Goal: Task Accomplishment & Management: Manage account settings

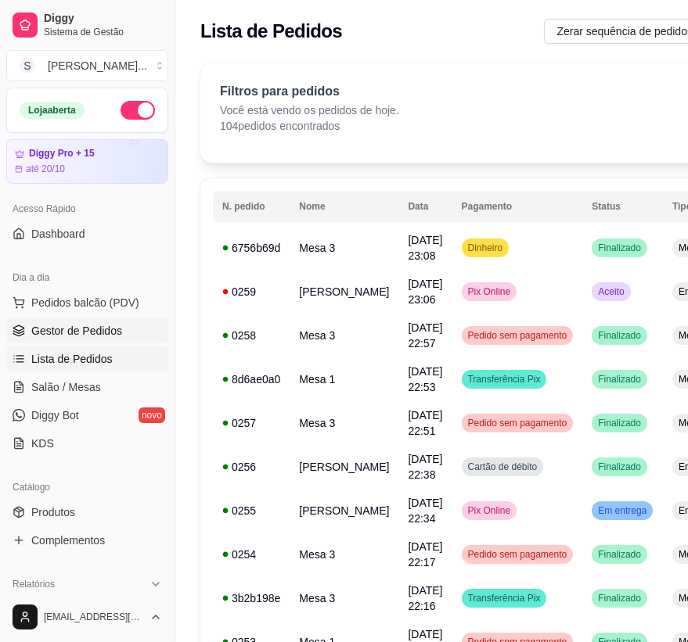
click at [82, 329] on span "Gestor de Pedidos" at bounding box center [76, 331] width 91 height 16
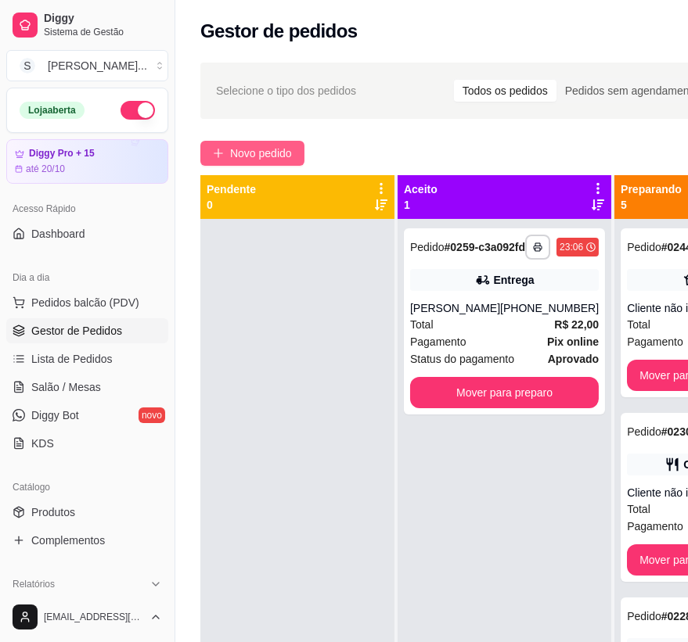
click at [274, 145] on span "Novo pedido" at bounding box center [261, 153] width 62 height 17
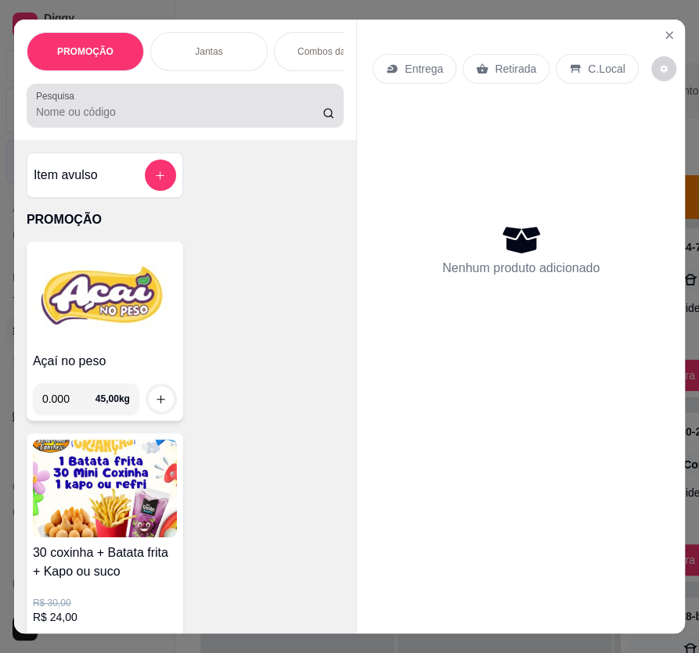
click at [257, 115] on input "Pesquisa" at bounding box center [179, 112] width 286 height 16
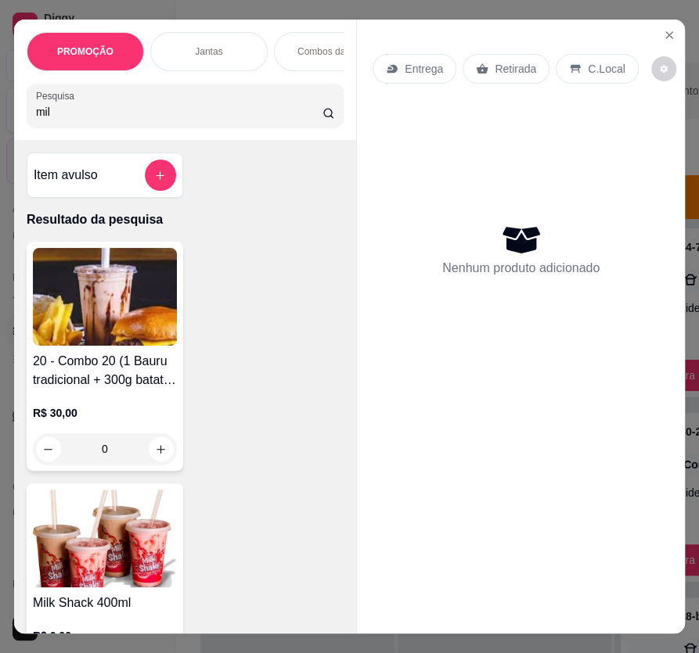
type input "mil"
click at [93, 340] on img at bounding box center [105, 297] width 144 height 98
click at [153, 527] on img at bounding box center [105, 539] width 144 height 98
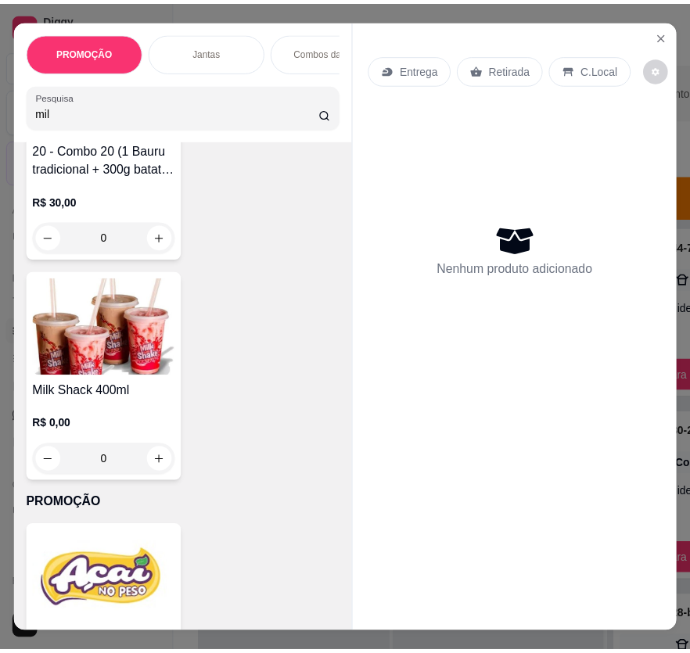
scroll to position [213, 0]
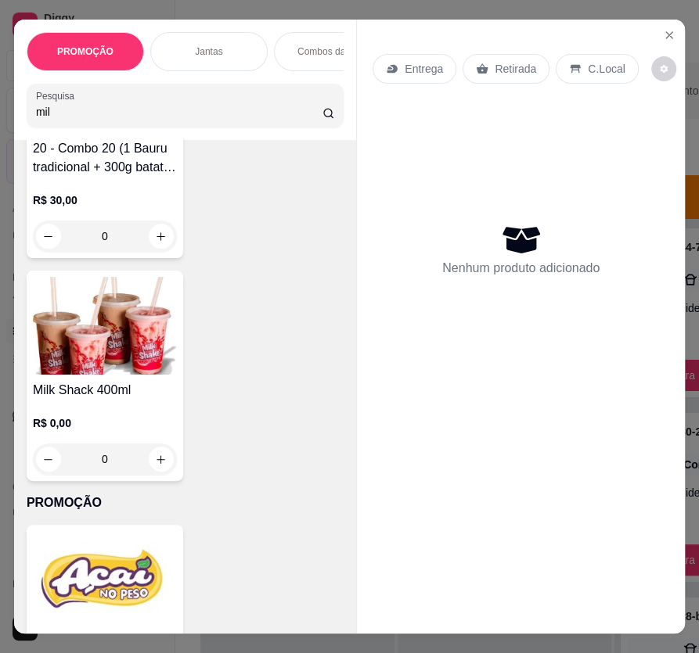
click at [135, 423] on p "R$ 0,00" at bounding box center [105, 423] width 144 height 16
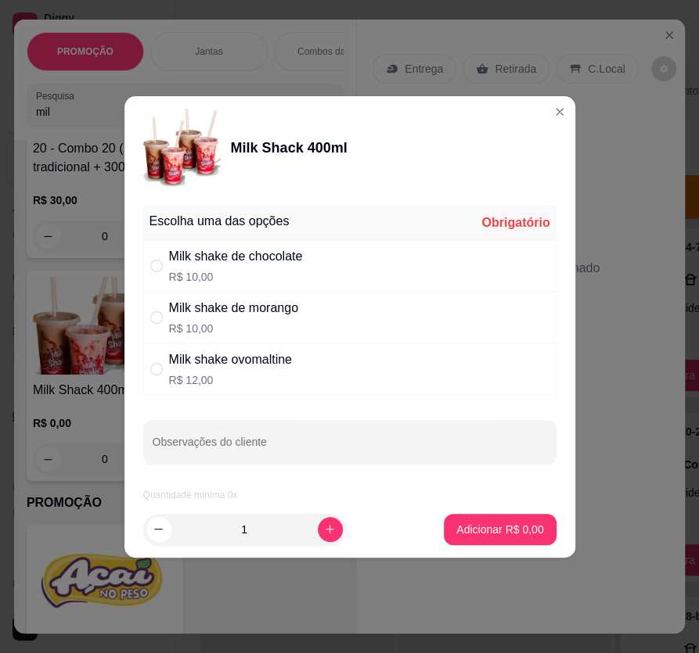
click at [165, 319] on div "" at bounding box center [159, 317] width 19 height 17
radio input "true"
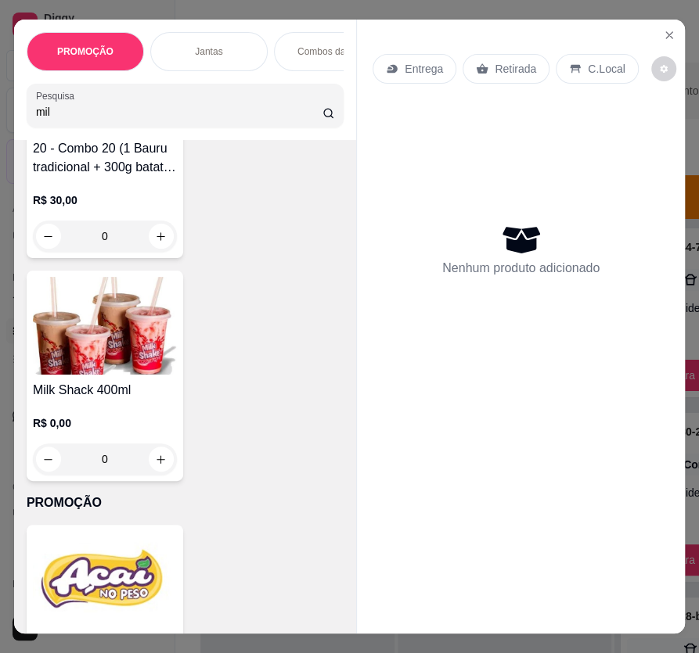
click at [548, 116] on div "Nenhum produto adicionado" at bounding box center [520, 249] width 297 height 307
click at [665, 23] on button "Close" at bounding box center [668, 35] width 25 height 25
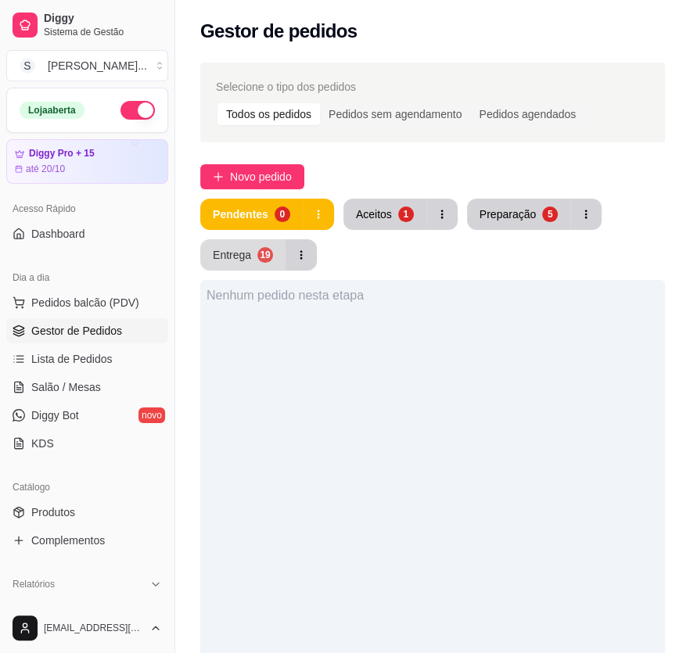
click at [235, 256] on div "Entrega" at bounding box center [232, 255] width 38 height 16
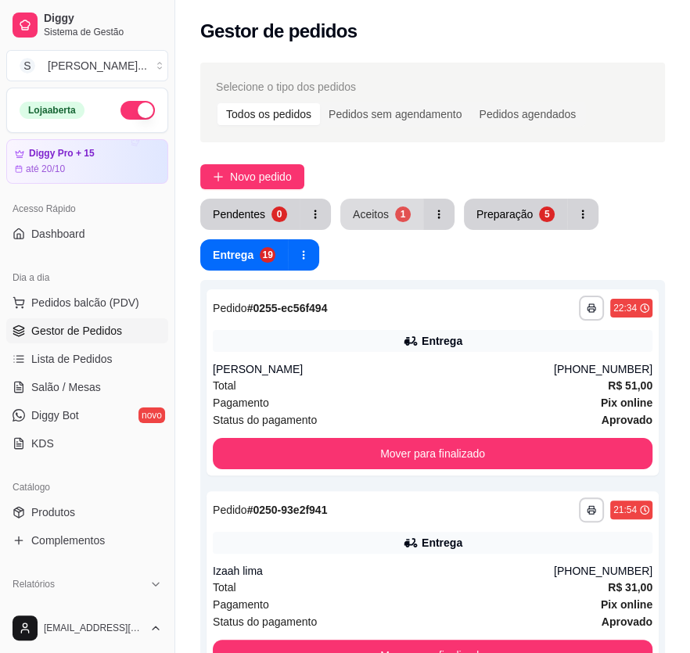
click at [396, 211] on div "1" at bounding box center [403, 215] width 16 height 16
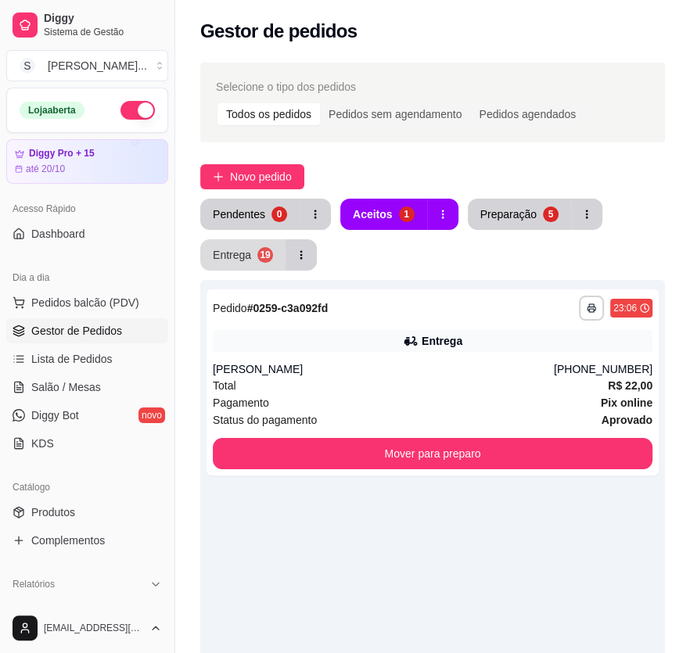
click at [237, 250] on div "Entrega" at bounding box center [232, 255] width 38 height 16
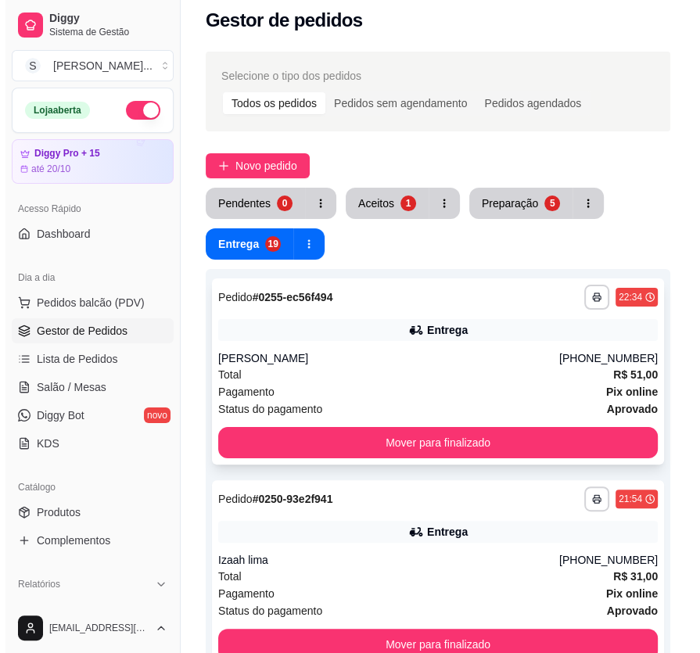
scroll to position [426, 0]
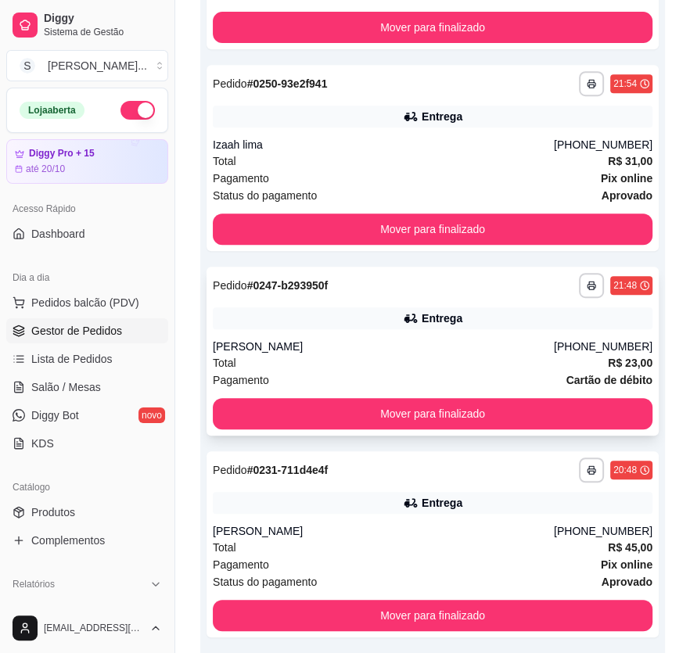
click at [516, 339] on div "[PERSON_NAME]" at bounding box center [383, 347] width 341 height 16
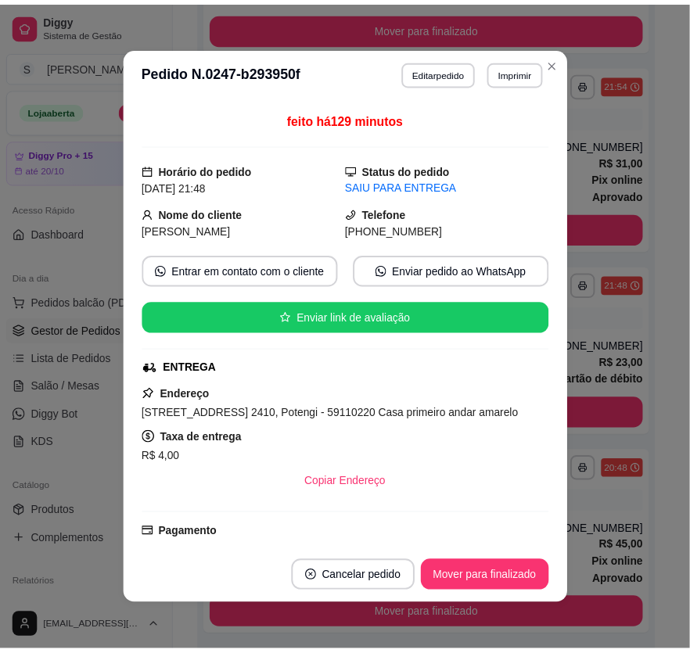
scroll to position [355, 0]
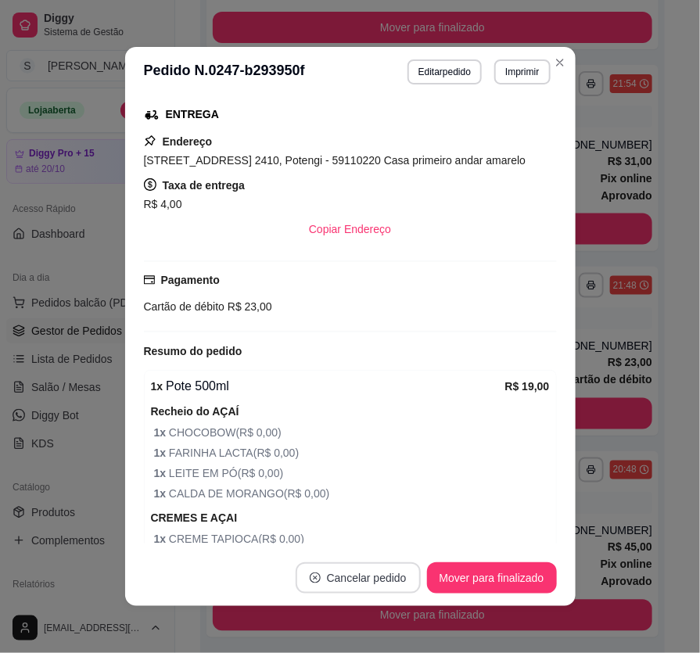
click at [377, 577] on button "Cancelar pedido" at bounding box center [358, 578] width 125 height 31
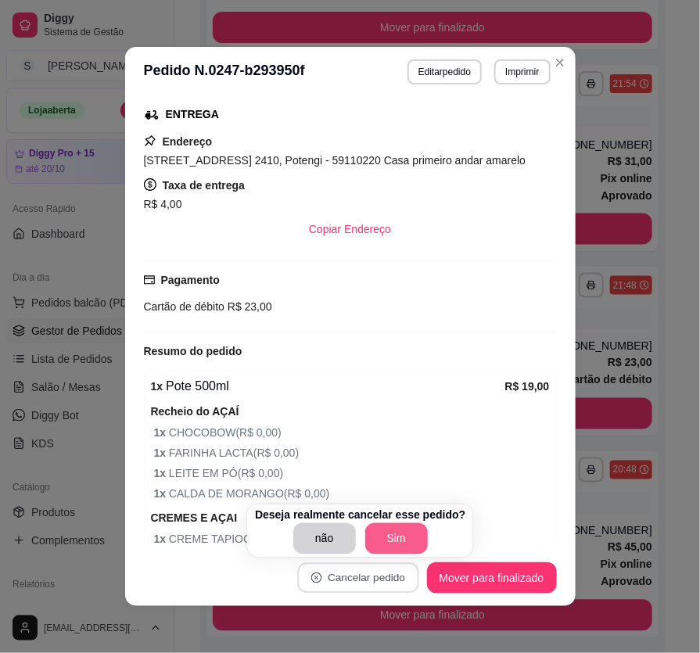
click at [398, 537] on button "Sim" at bounding box center [396, 538] width 63 height 31
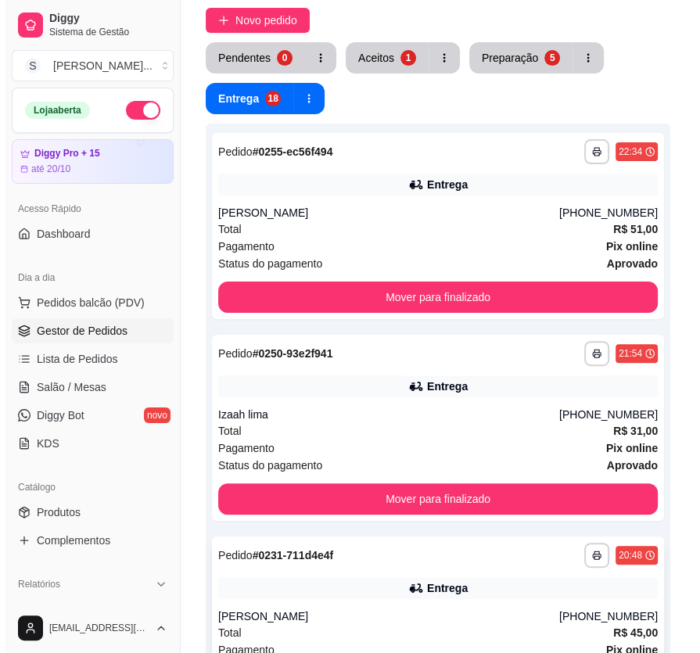
scroll to position [0, 0]
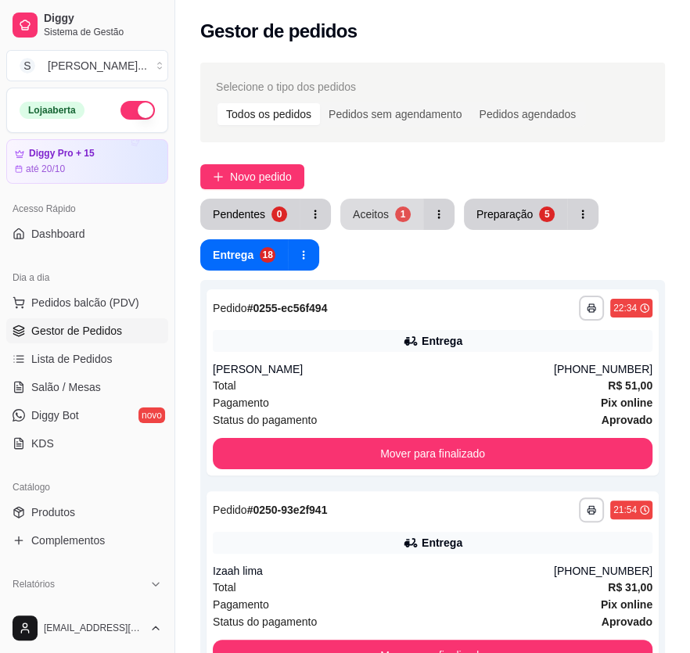
click at [383, 212] on div "Aceitos" at bounding box center [371, 215] width 36 height 16
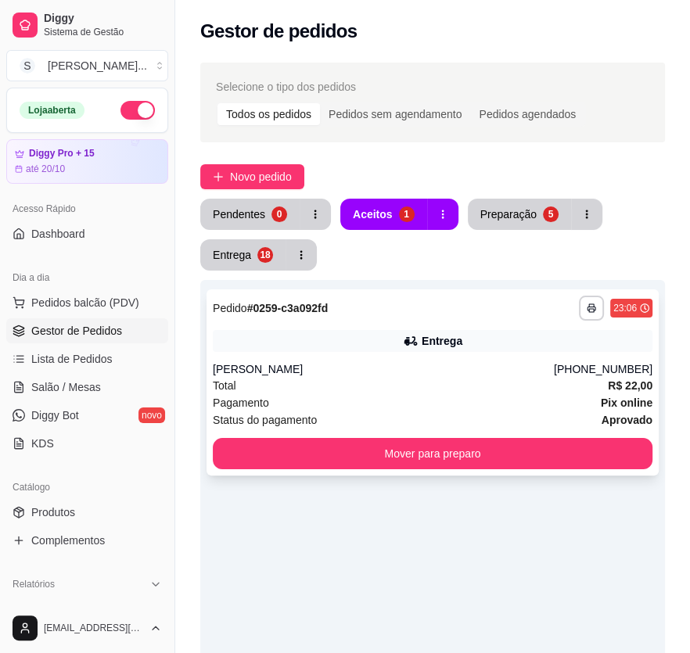
click at [446, 341] on div "Entrega" at bounding box center [442, 341] width 41 height 16
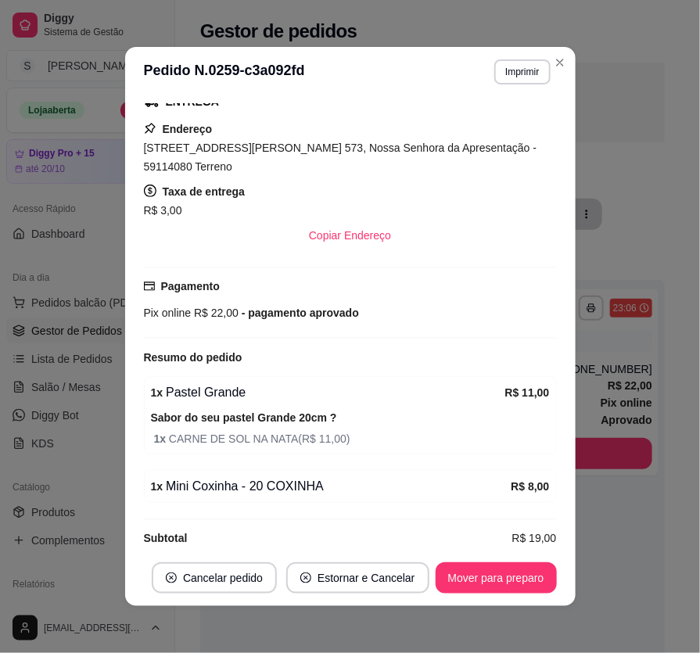
scroll to position [260, 0]
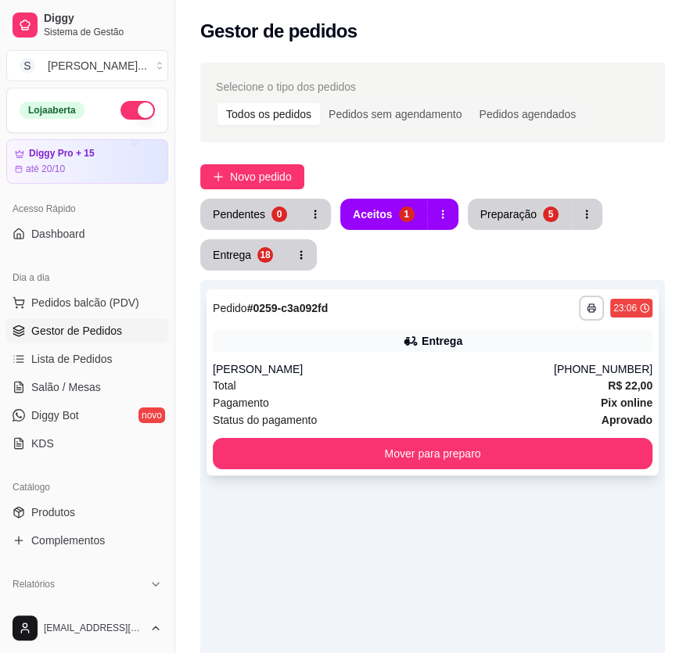
click at [470, 351] on div "Entrega" at bounding box center [433, 341] width 440 height 22
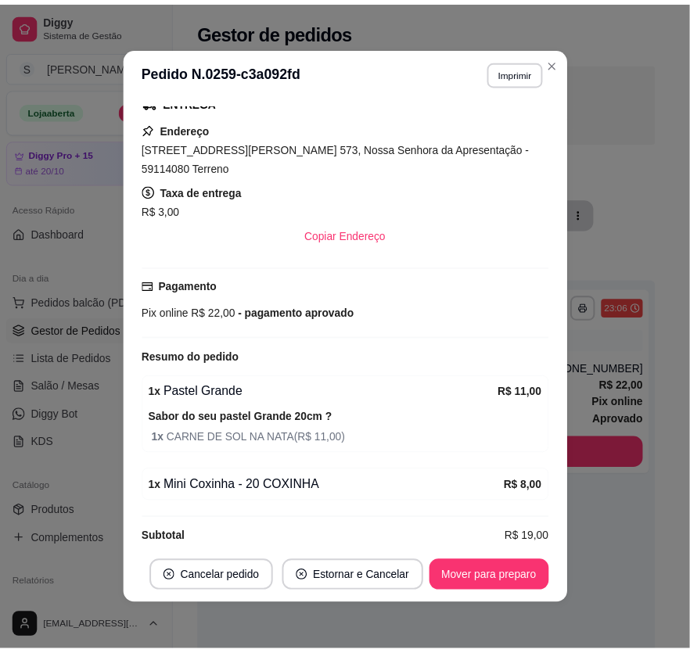
scroll to position [2, 0]
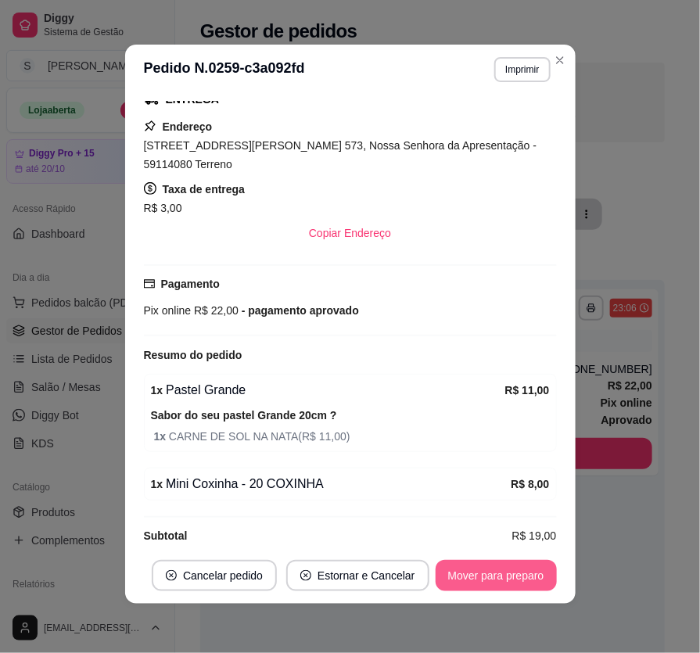
click at [506, 565] on button "Mover para preparo" at bounding box center [496, 575] width 121 height 31
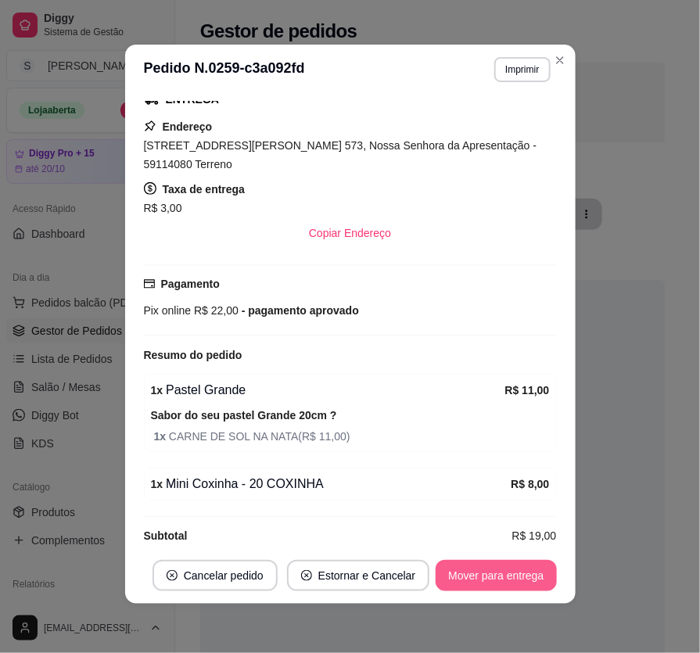
click at [505, 570] on button "Mover para entrega" at bounding box center [496, 575] width 120 height 31
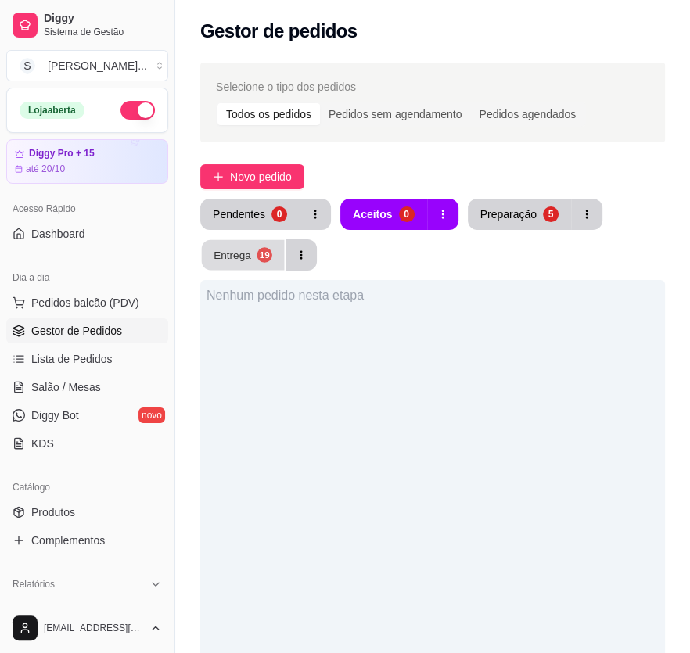
click at [264, 254] on div "19" at bounding box center [264, 254] width 15 height 15
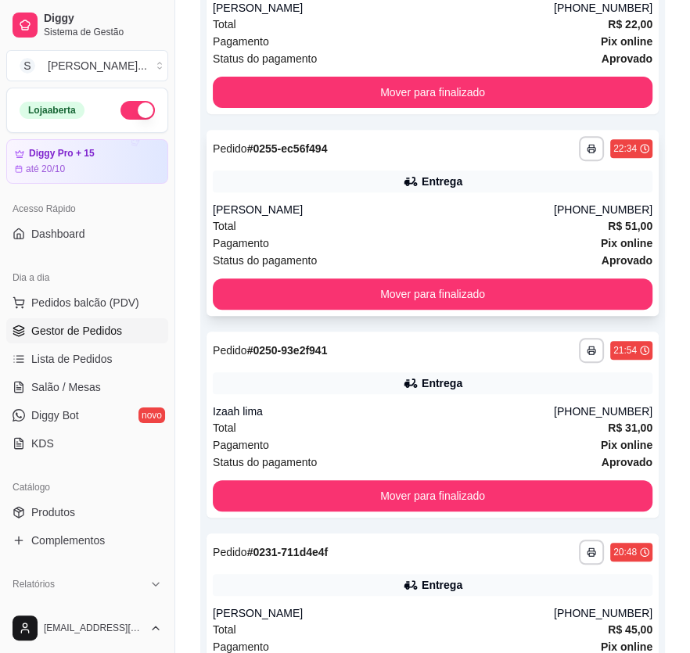
scroll to position [342, 0]
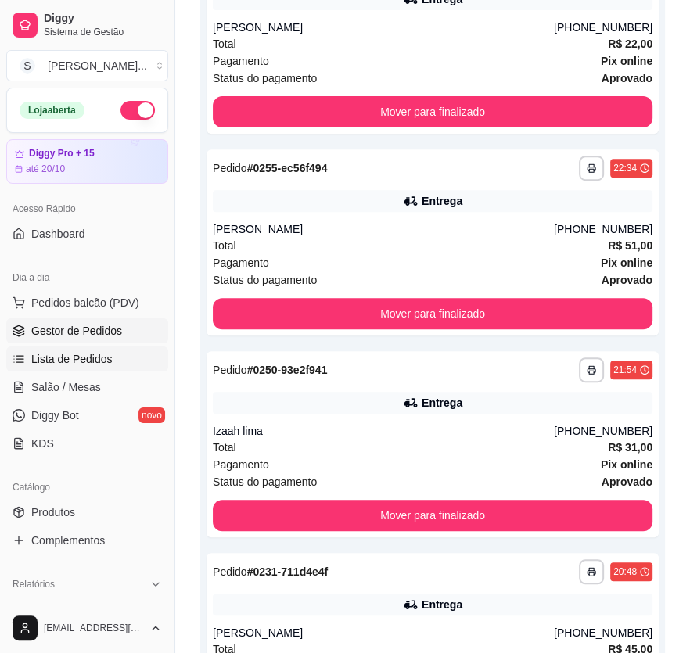
click at [95, 354] on span "Lista de Pedidos" at bounding box center [71, 359] width 81 height 16
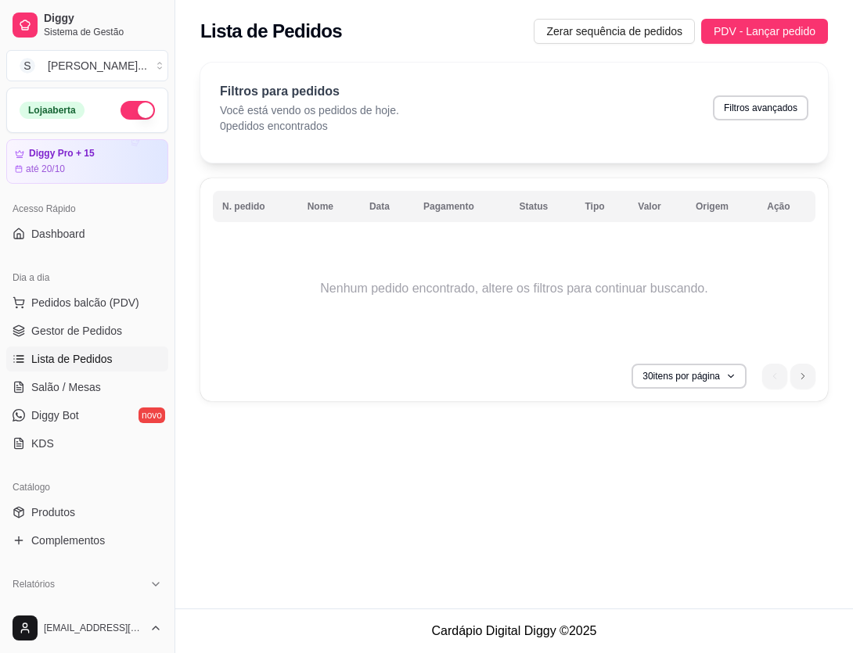
click at [100, 361] on span "Lista de Pedidos" at bounding box center [71, 359] width 81 height 16
click at [687, 103] on button "Filtros avançados" at bounding box center [760, 107] width 95 height 25
select select "0"
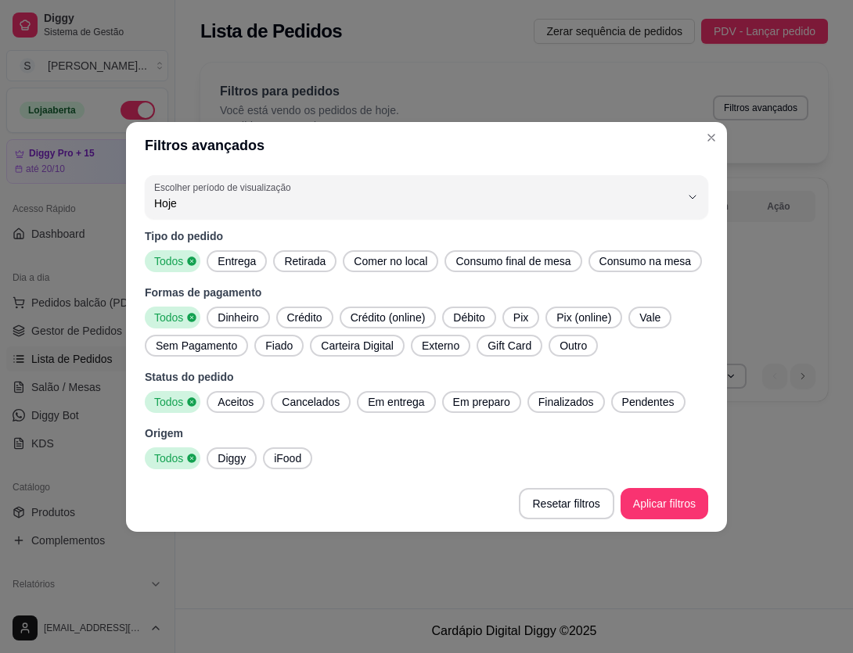
click at [622, 258] on span "Consumo na mesa" at bounding box center [645, 262] width 105 height 16
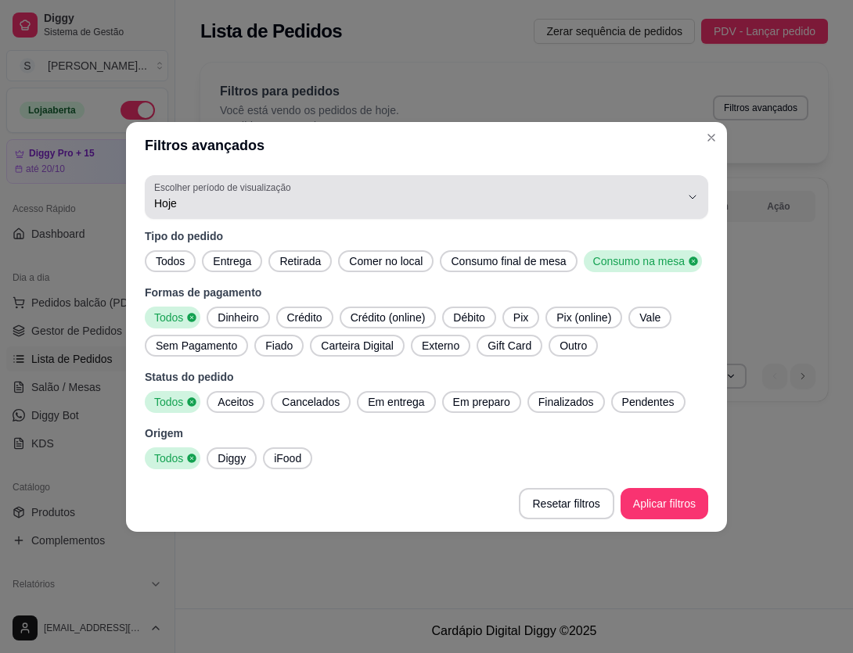
click at [672, 186] on div "Hoje" at bounding box center [417, 197] width 526 height 31
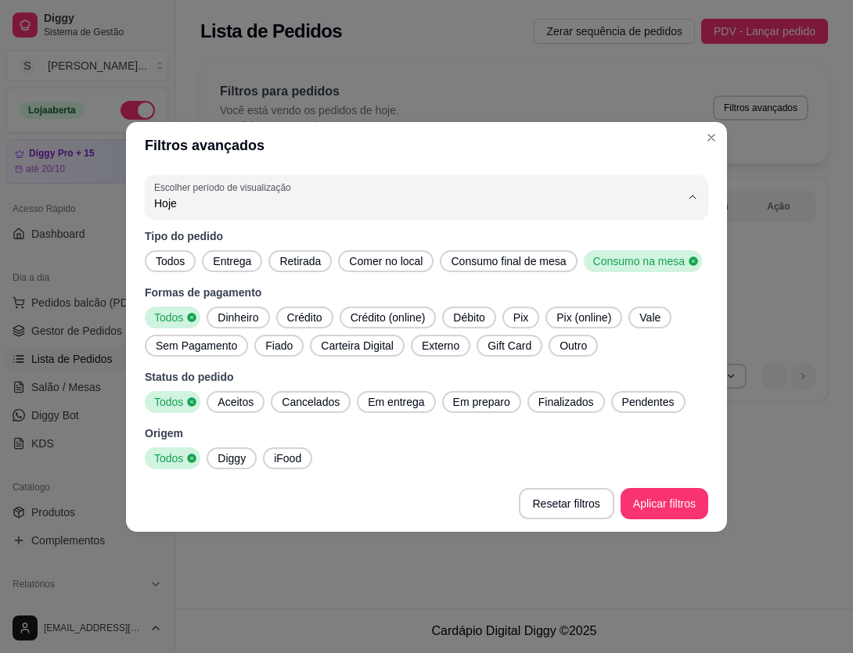
click at [584, 273] on span "Ontem" at bounding box center [419, 265] width 502 height 15
type input "1"
select select "1"
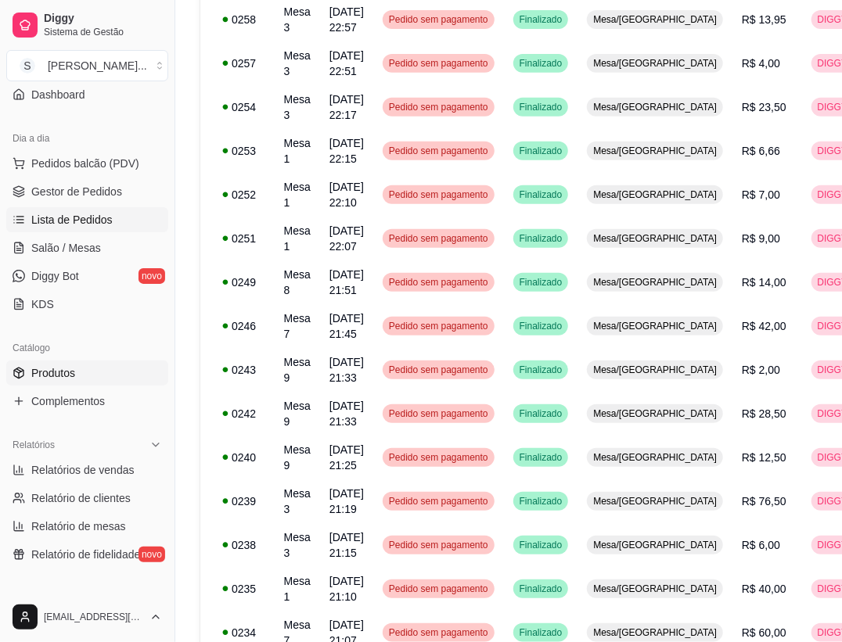
scroll to position [142, 0]
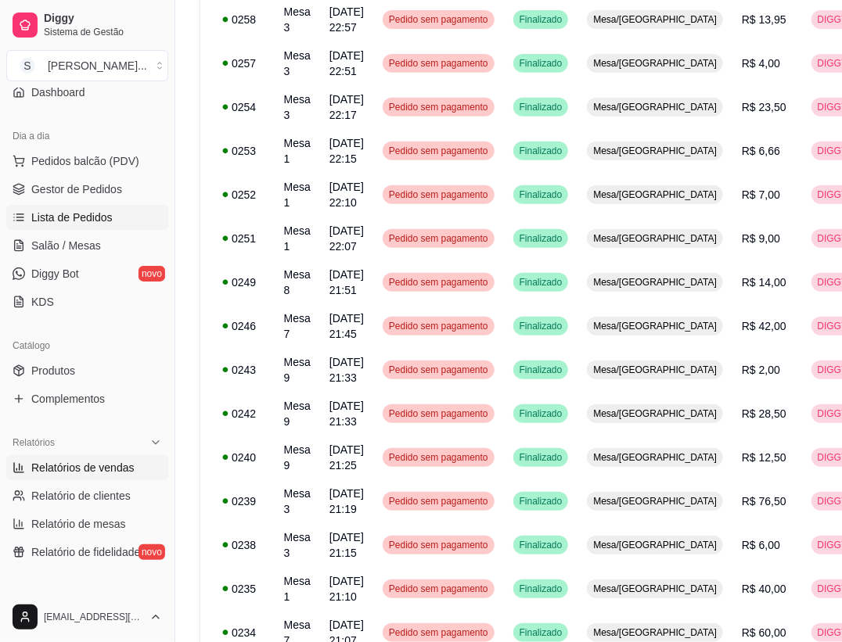
click at [97, 474] on span "Relatórios de vendas" at bounding box center [82, 468] width 103 height 16
select select "ALL"
select select "0"
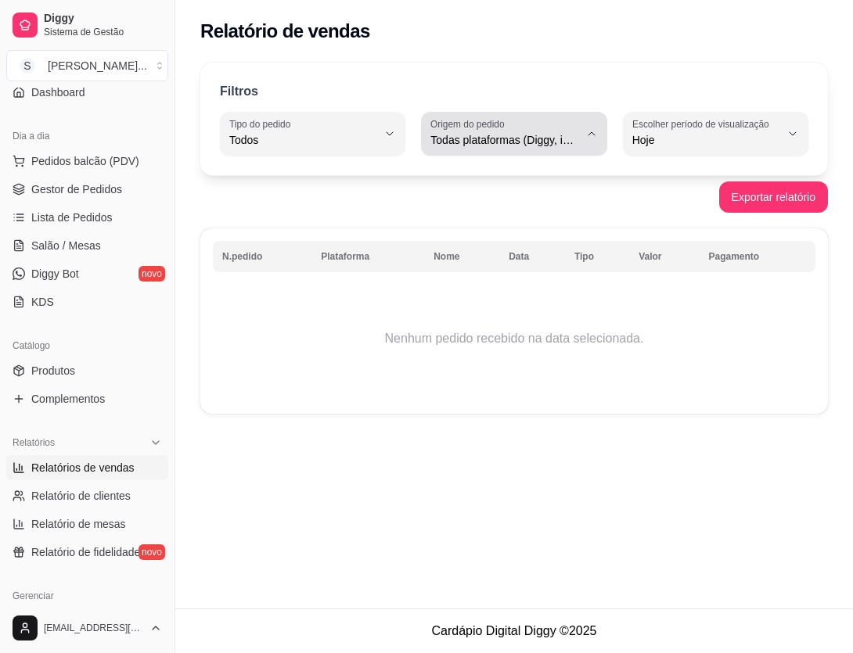
click at [559, 135] on span "Todas plataformas (Diggy, iFood)" at bounding box center [504, 140] width 148 height 16
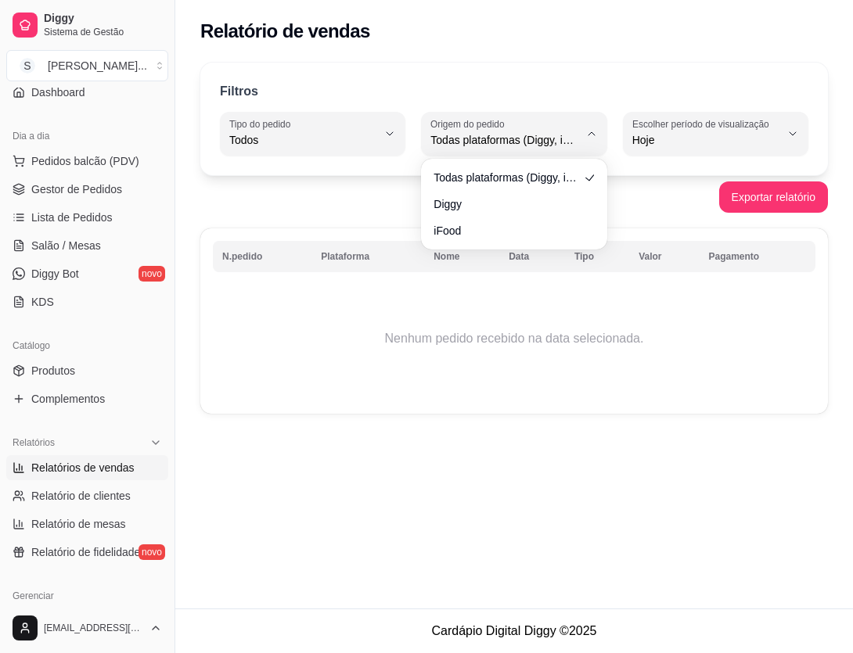
click at [527, 217] on ul "Todas plataformas (Diggy, iFood) Diggy iFood" at bounding box center [513, 204] width 173 height 78
click at [526, 206] on span "Diggy" at bounding box center [506, 202] width 139 height 15
type input "DIGGY"
select select "DIGGY"
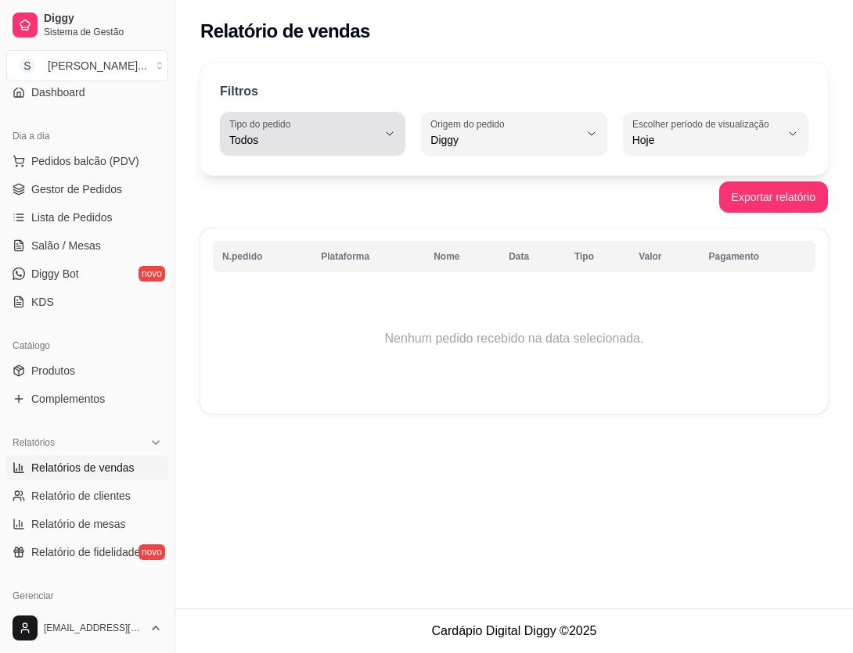
click at [359, 136] on span "Todos" at bounding box center [303, 140] width 148 height 16
click at [348, 261] on span "Mesa" at bounding box center [305, 253] width 139 height 15
type input "IN_STORE"
select select "IN_STORE"
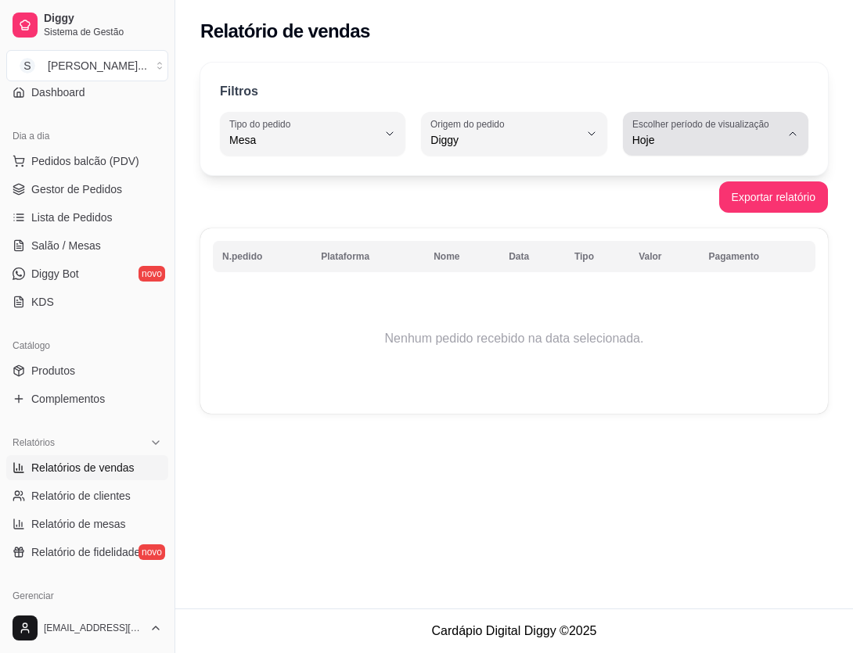
click at [687, 142] on span "Hoje" at bounding box center [706, 140] width 148 height 16
click at [687, 203] on span "Ontem" at bounding box center [707, 202] width 139 height 15
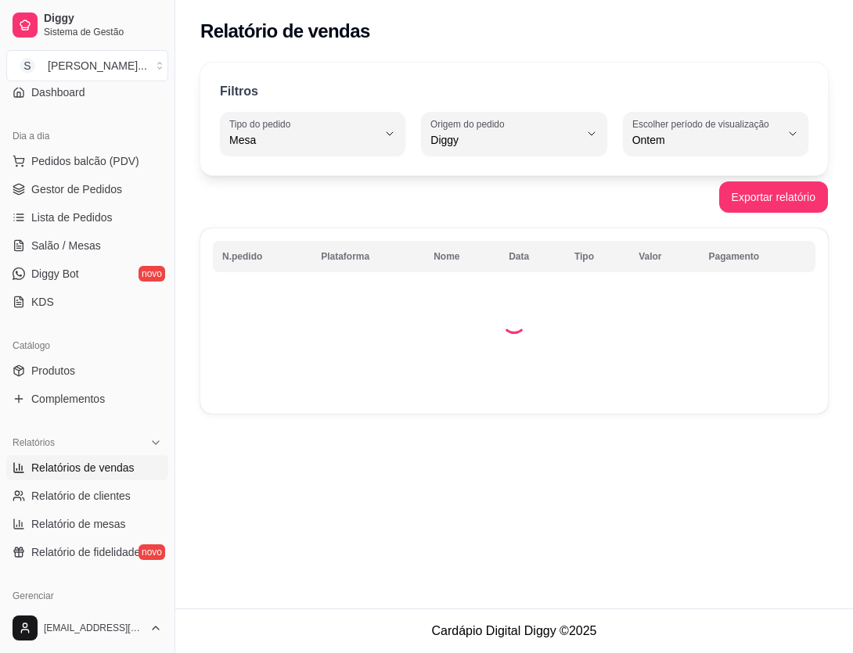
type input "1"
select select "1"
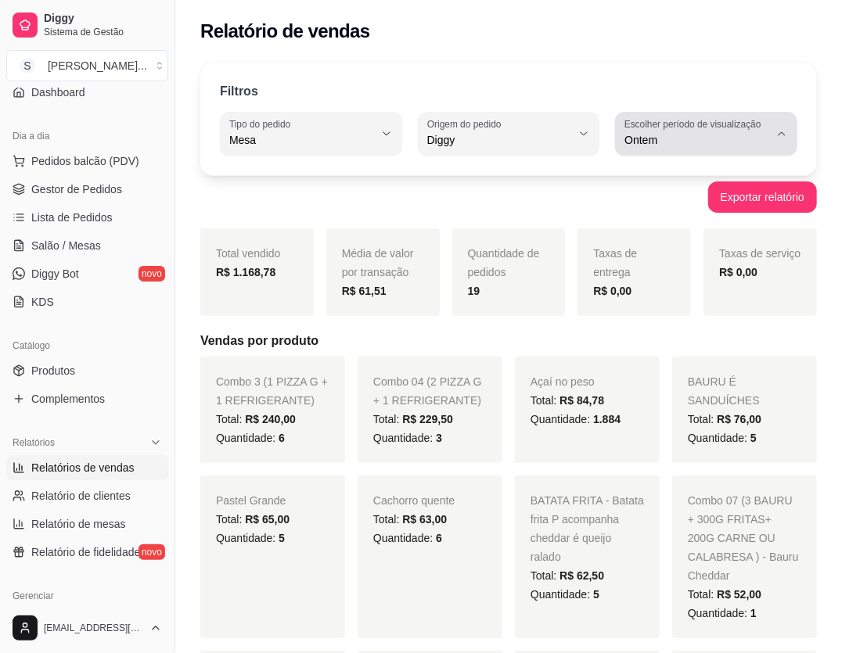
click at [687, 141] on span "Ontem" at bounding box center [696, 140] width 145 height 16
click at [687, 129] on div "Filtros IN_STORE Tipo do pedido Todos Entrega Retirada Mesa Consumo local Tipo …" at bounding box center [508, 119] width 617 height 113
click at [439, 188] on div "Exportar relatório" at bounding box center [508, 197] width 617 height 31
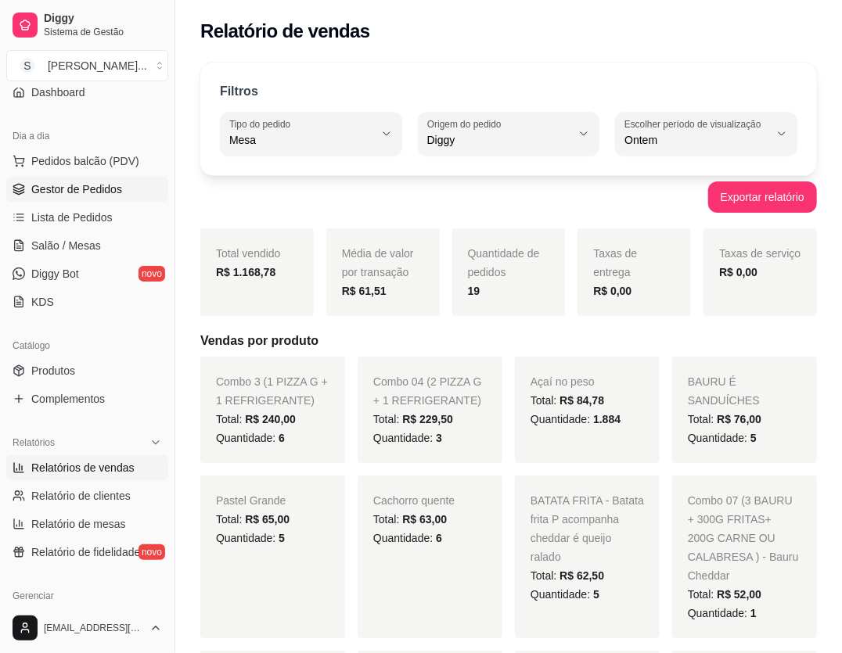
click at [49, 197] on link "Gestor de Pedidos" at bounding box center [87, 189] width 162 height 25
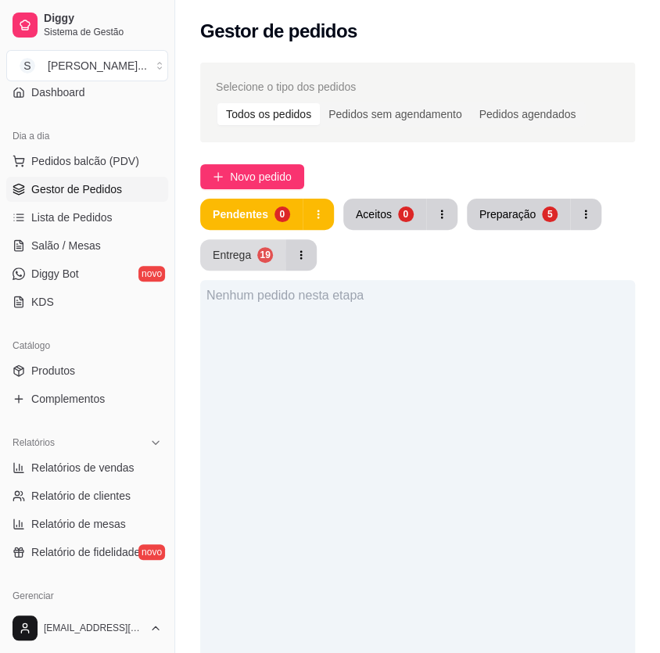
click at [255, 253] on button "Entrega 19" at bounding box center [242, 254] width 85 height 31
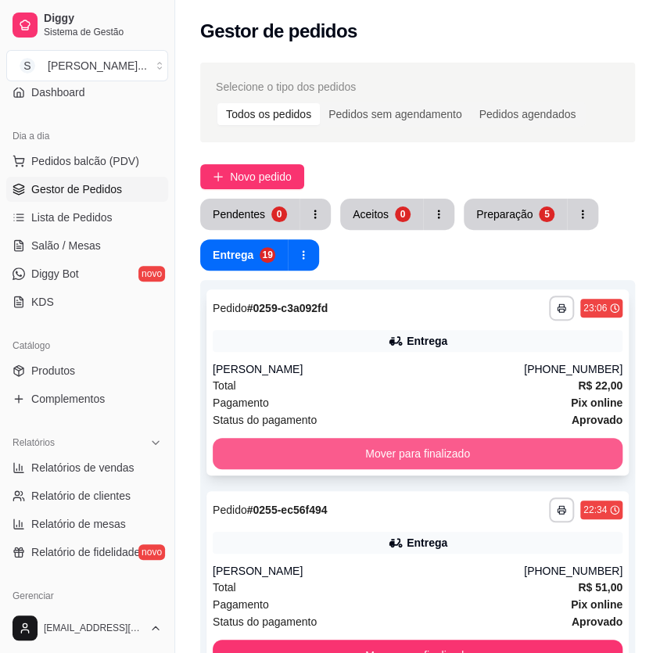
click at [606, 447] on button "Mover para finalizado" at bounding box center [418, 453] width 410 height 31
click at [606, 447] on button "Mover para finalizado" at bounding box center [417, 454] width 397 height 31
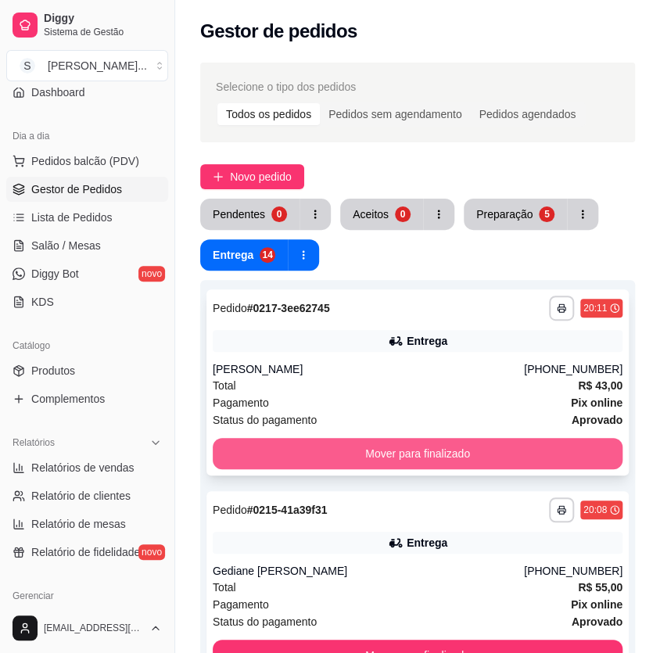
click at [607, 446] on button "Mover para finalizado" at bounding box center [418, 453] width 410 height 31
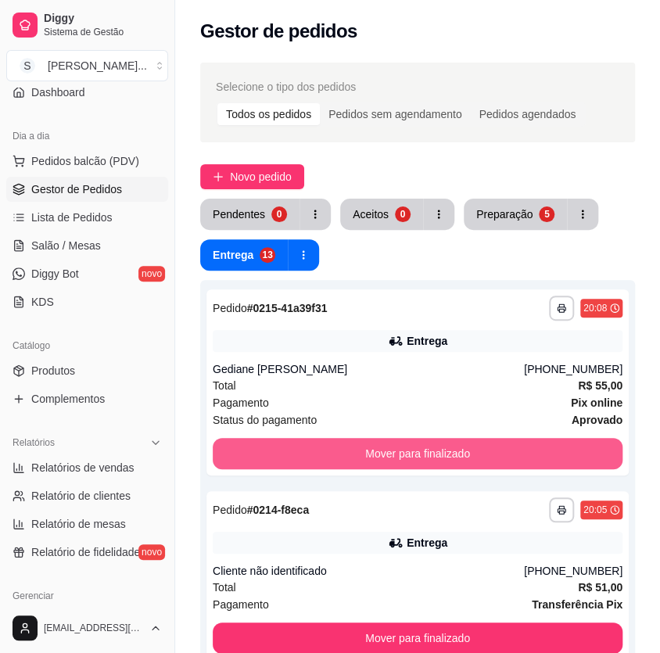
click at [607, 446] on button "Mover para finalizado" at bounding box center [418, 453] width 410 height 31
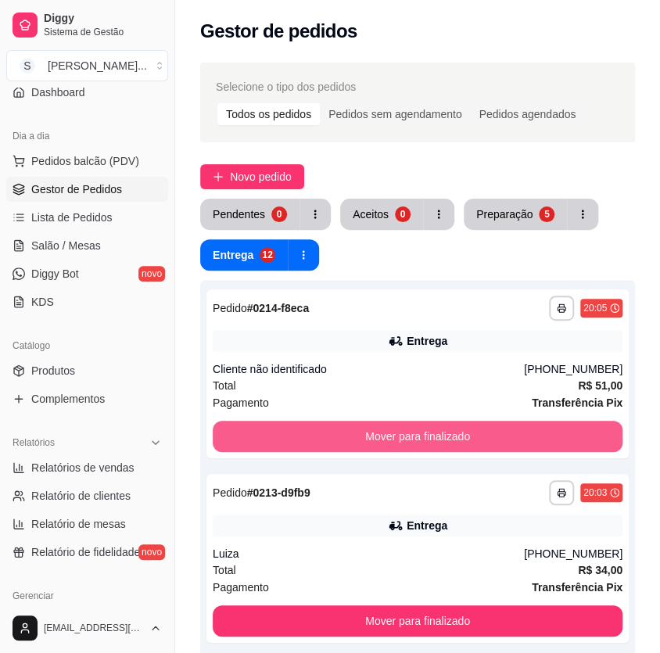
click at [607, 446] on button "Mover para finalizado" at bounding box center [418, 436] width 410 height 31
click at [607, 446] on button "Mover para finalizado" at bounding box center [417, 437] width 397 height 31
click at [607, 446] on button "Mover para finalizado" at bounding box center [418, 436] width 410 height 31
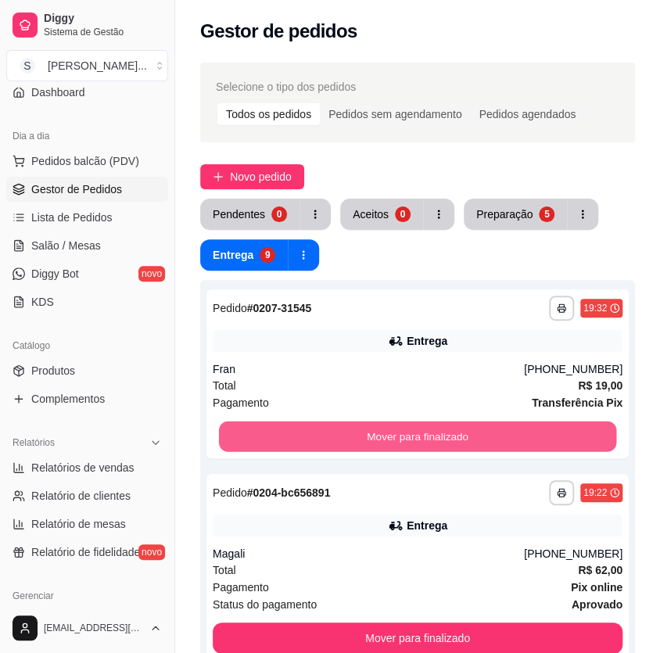
click at [607, 446] on button "Mover para finalizado" at bounding box center [417, 437] width 397 height 31
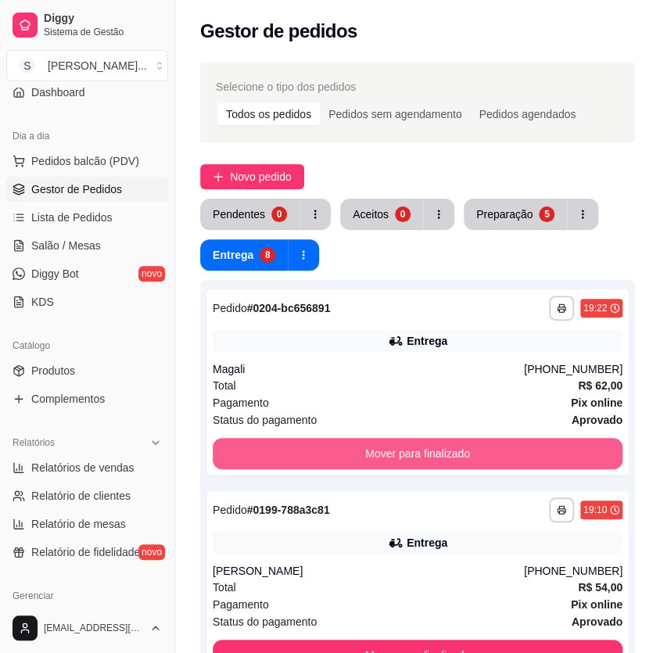
click at [607, 446] on button "Mover para finalizado" at bounding box center [418, 453] width 410 height 31
click at [607, 446] on button "Mover para finalizado" at bounding box center [417, 454] width 397 height 31
click at [607, 446] on button "Mover para finalizado" at bounding box center [418, 453] width 410 height 31
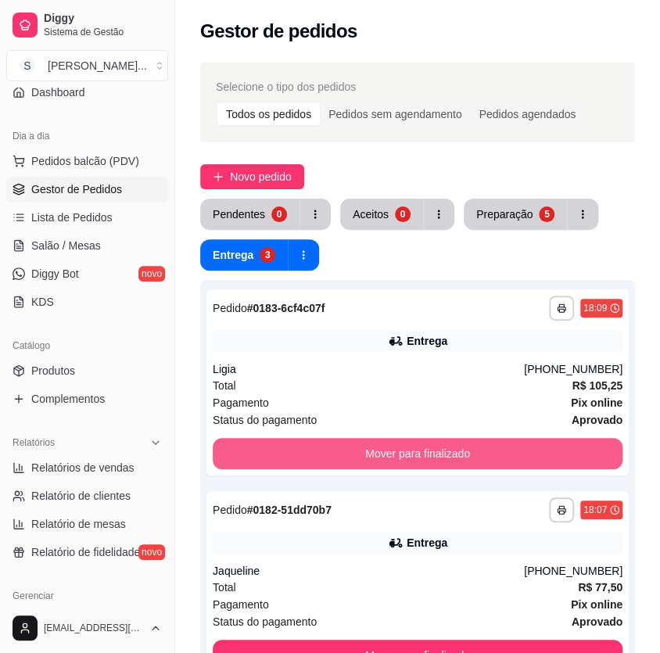
click at [607, 446] on button "Mover para finalizado" at bounding box center [418, 453] width 410 height 31
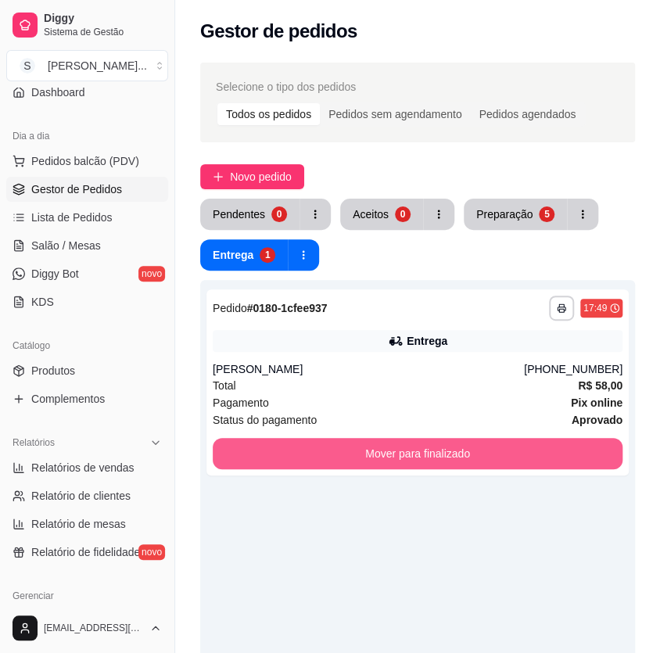
click at [608, 445] on button "Mover para finalizado" at bounding box center [418, 453] width 410 height 31
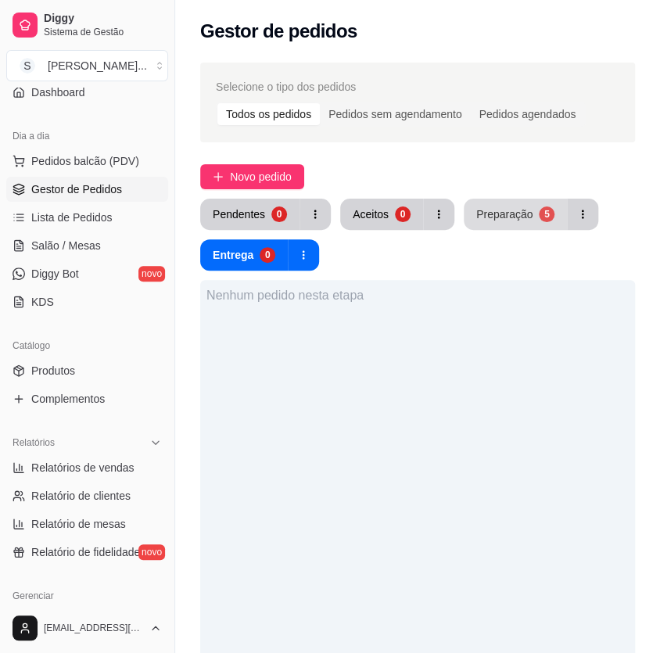
click at [517, 211] on div "Preparação" at bounding box center [505, 215] width 56 height 16
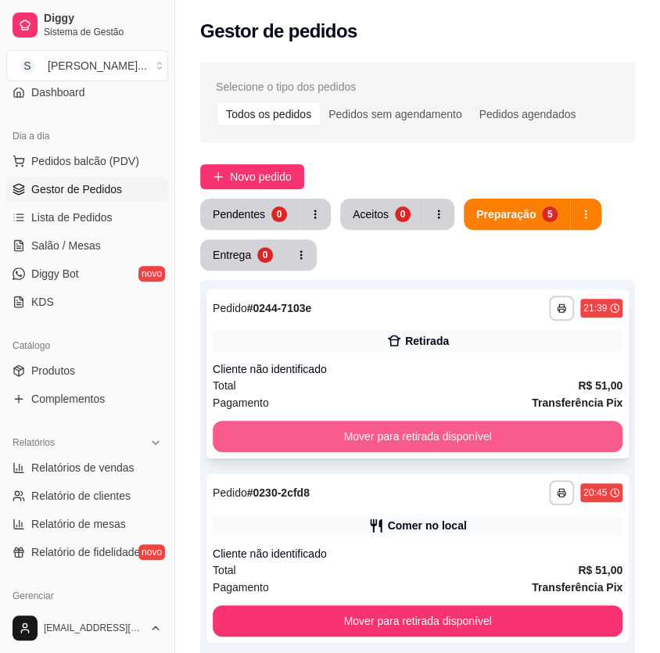
click at [473, 433] on button "Mover para retirada disponível" at bounding box center [418, 436] width 410 height 31
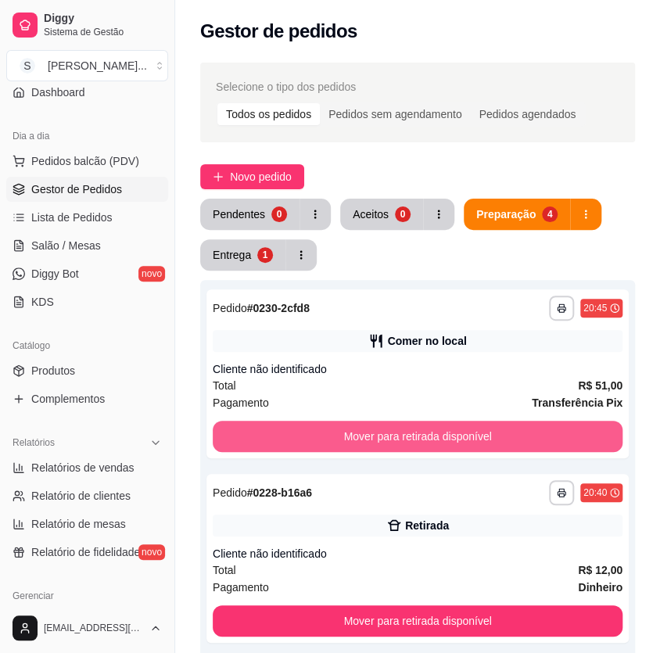
click at [473, 433] on button "Mover para retirada disponível" at bounding box center [418, 436] width 410 height 31
click at [473, 433] on button "Mover para retirada disponível" at bounding box center [417, 437] width 397 height 31
click at [473, 433] on button "Mover para retirada disponível" at bounding box center [418, 436] width 410 height 31
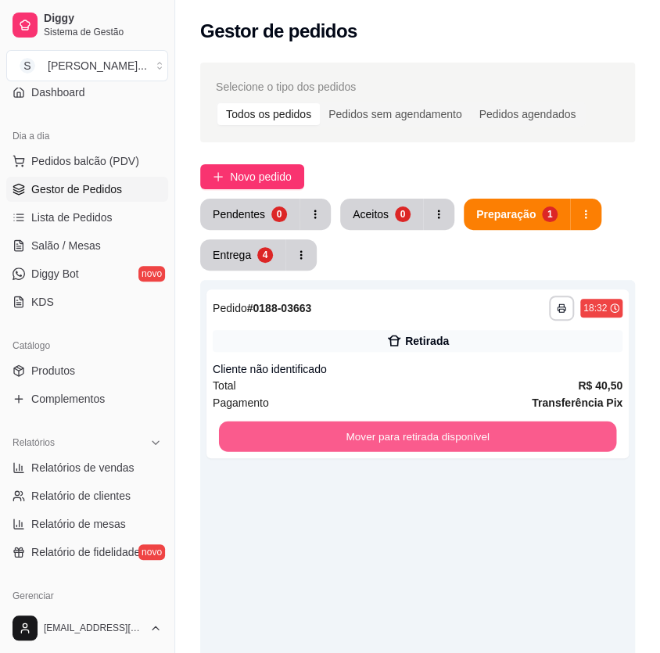
click at [473, 433] on button "Mover para retirada disponível" at bounding box center [417, 437] width 397 height 31
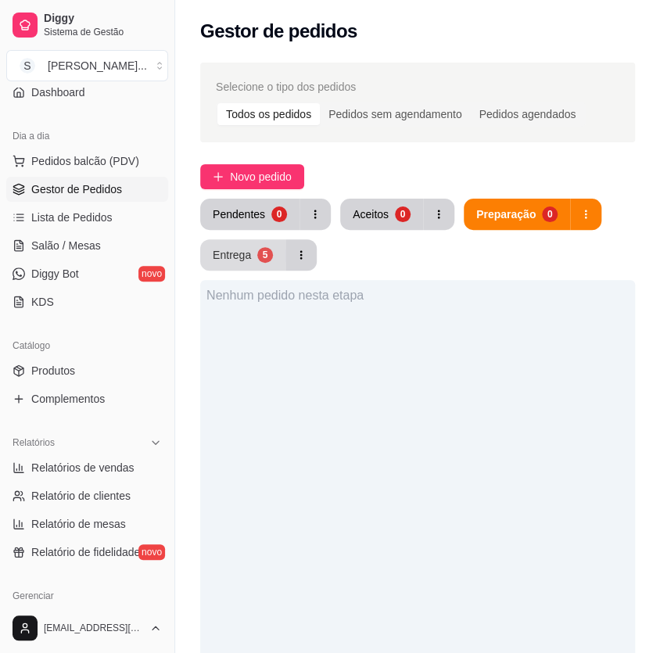
click at [257, 262] on button "Entrega 5" at bounding box center [242, 254] width 85 height 31
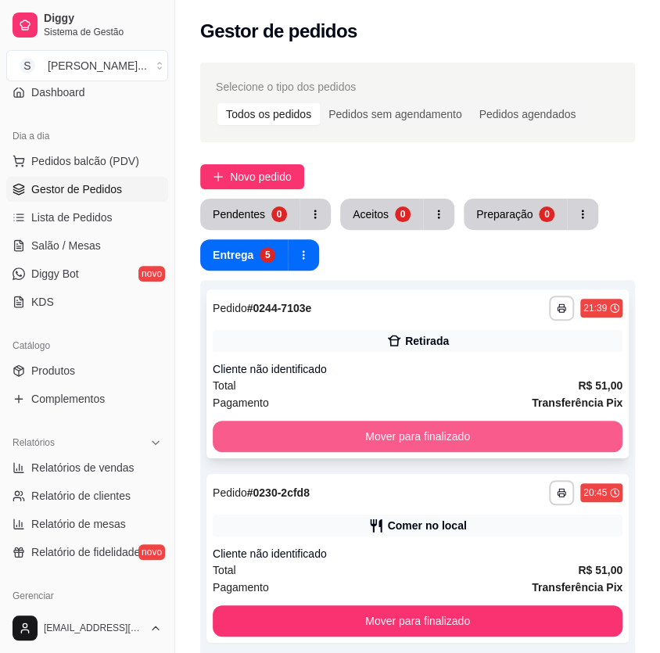
click at [457, 433] on button "Mover para finalizado" at bounding box center [418, 436] width 410 height 31
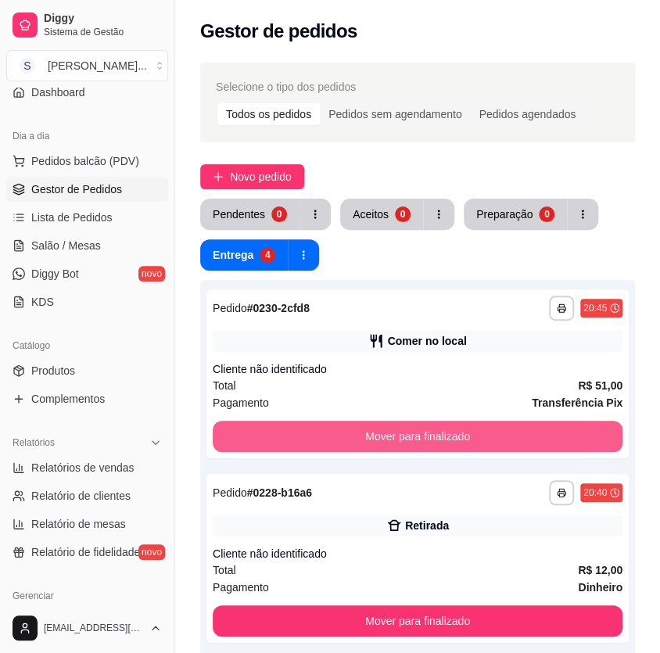
click at [457, 433] on button "Mover para finalizado" at bounding box center [418, 436] width 410 height 31
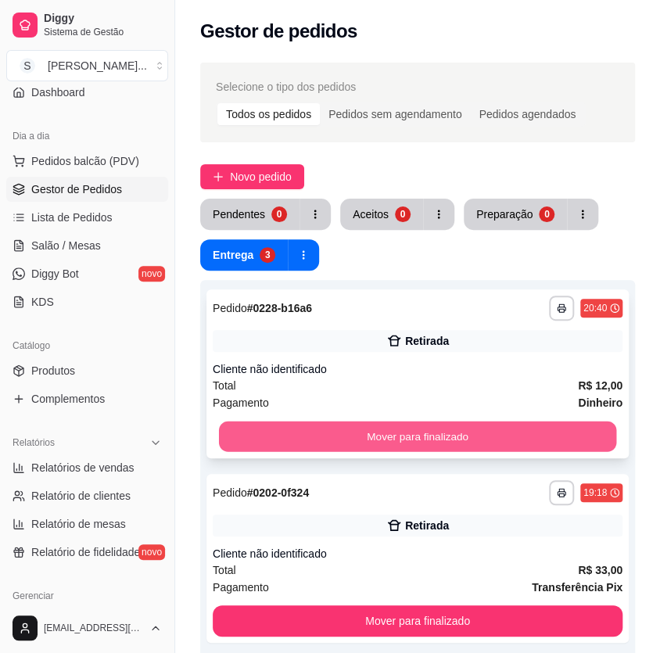
click at [458, 433] on button "Mover para finalizado" at bounding box center [417, 437] width 397 height 31
click at [459, 433] on button "Mover para finalizado" at bounding box center [418, 436] width 410 height 31
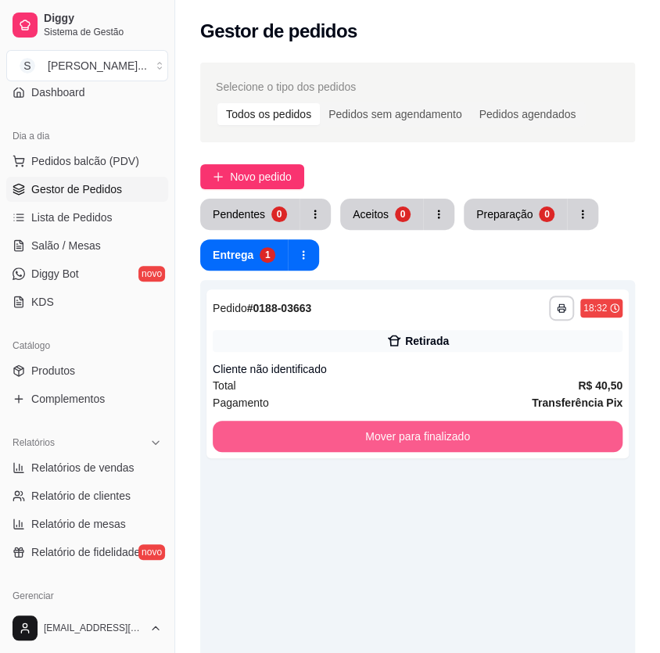
click at [459, 433] on button "Mover para finalizado" at bounding box center [418, 436] width 410 height 31
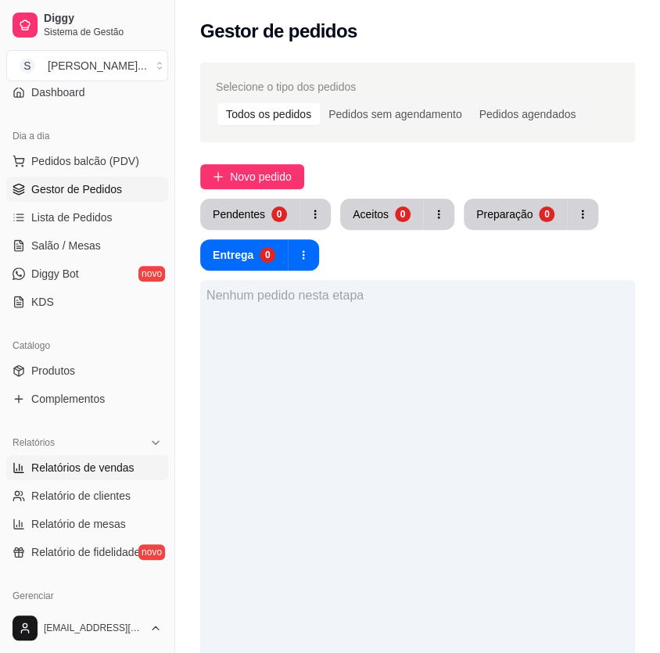
click at [96, 462] on span "Relatórios de vendas" at bounding box center [82, 468] width 103 height 16
select select "ALL"
select select "0"
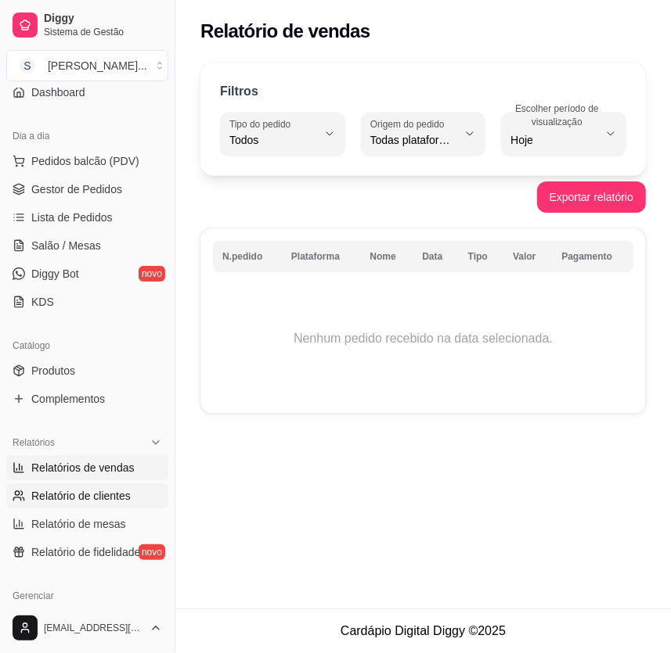
click at [108, 495] on span "Relatório de clientes" at bounding box center [80, 496] width 99 height 16
select select "30"
select select "HIGHEST_TOTAL_SPENT_WITH_ORDERS"
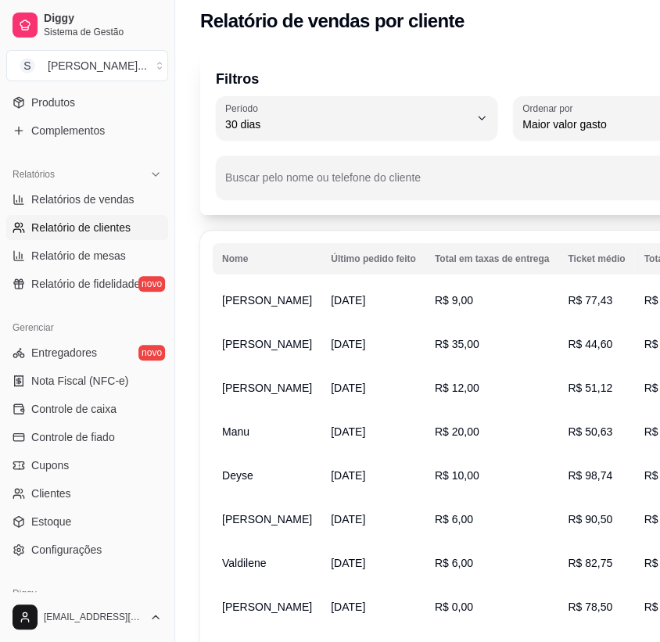
scroll to position [329, 0]
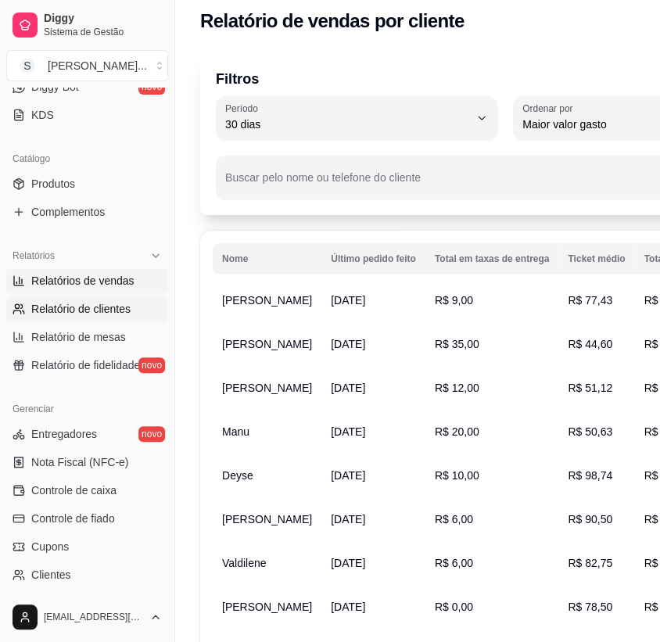
click at [105, 282] on span "Relatórios de vendas" at bounding box center [82, 281] width 103 height 16
select select "ALL"
select select "0"
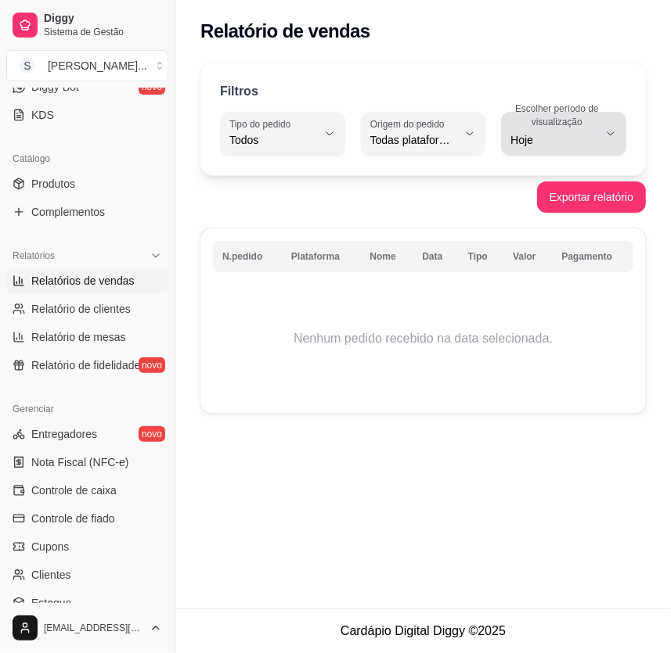
click at [537, 144] on span "Hoje" at bounding box center [554, 140] width 88 height 16
click at [549, 213] on li "Ontem" at bounding box center [563, 202] width 108 height 24
type input "1"
select select "1"
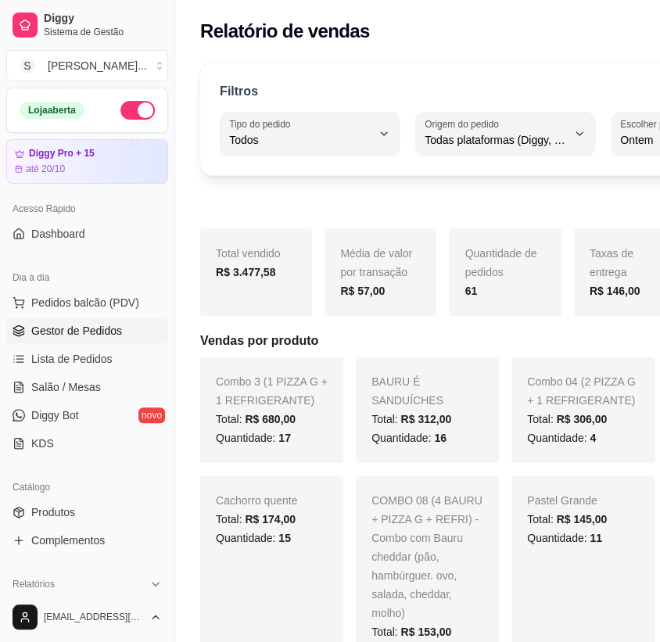
click at [118, 329] on span "Gestor de Pedidos" at bounding box center [76, 331] width 91 height 16
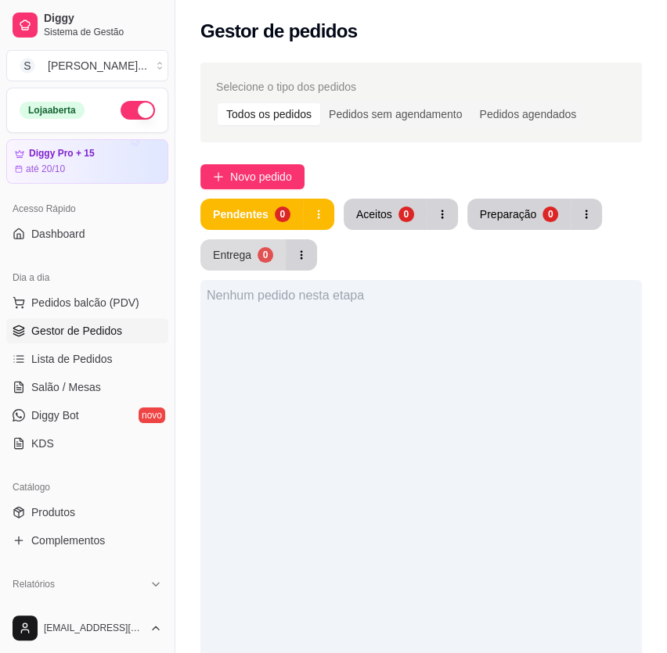
click at [252, 262] on button "Entrega 0" at bounding box center [242, 254] width 85 height 31
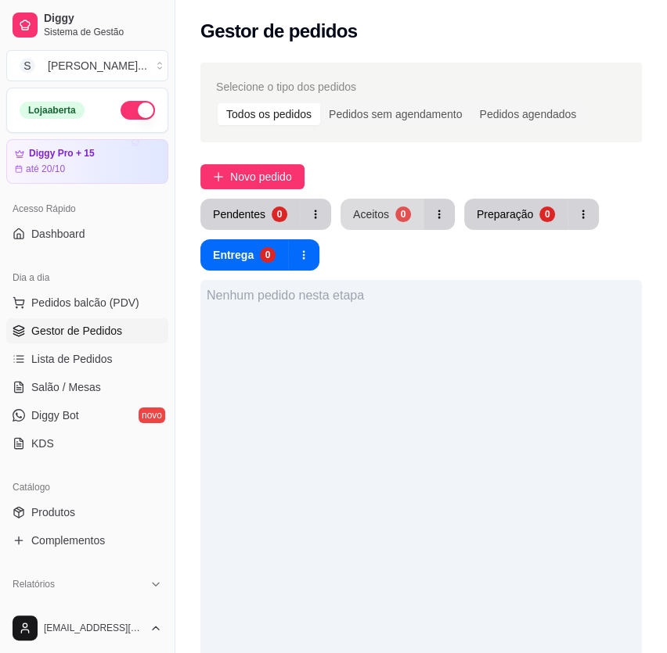
click at [373, 213] on div "Aceitos" at bounding box center [371, 215] width 36 height 16
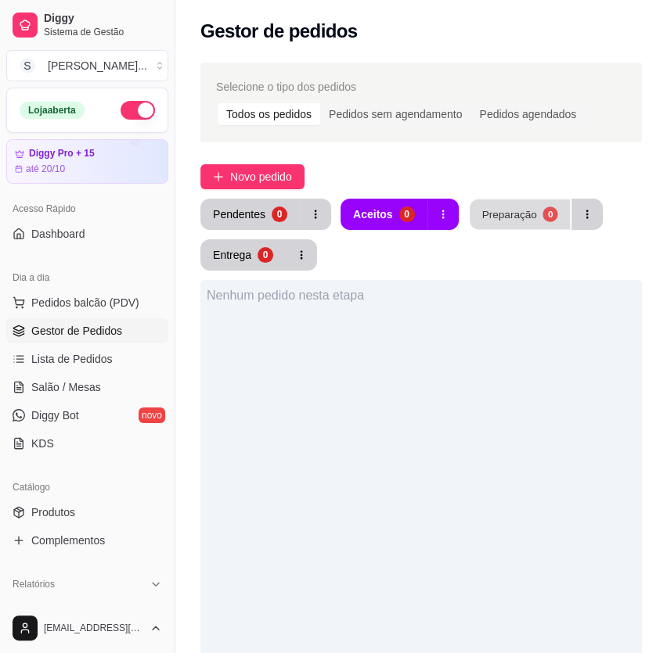
click at [507, 219] on div "Preparação" at bounding box center [508, 214] width 55 height 15
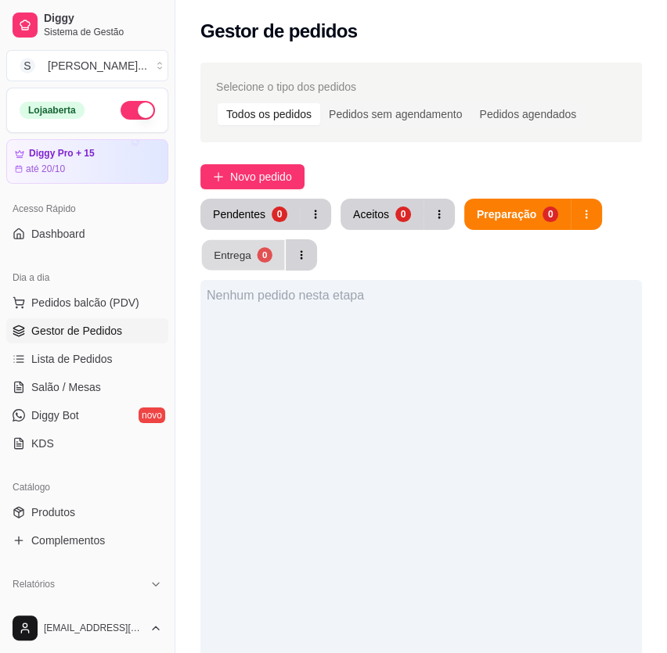
click at [245, 254] on div "Entrega" at bounding box center [233, 254] width 38 height 15
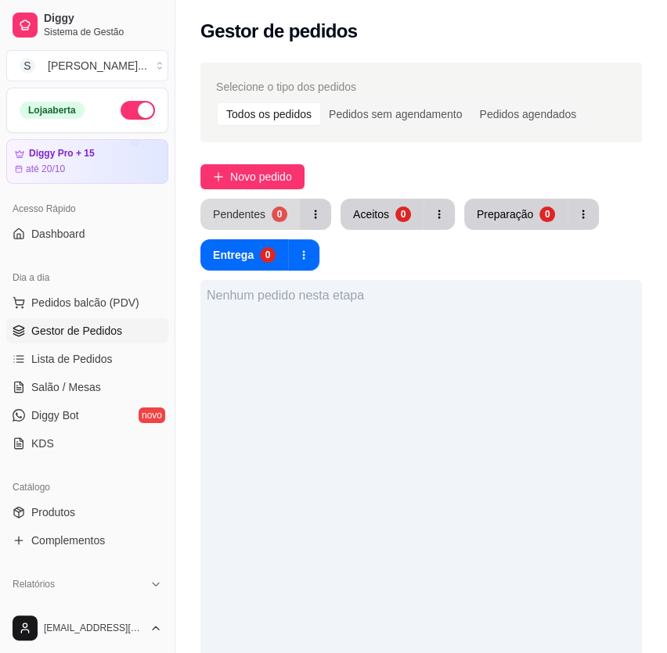
click at [249, 221] on div "Pendentes" at bounding box center [239, 215] width 52 height 16
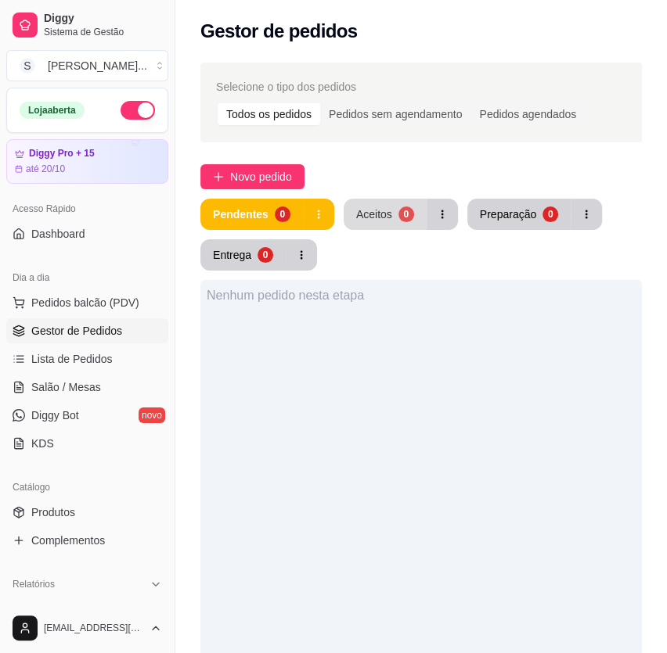
click at [378, 218] on div "Aceitos" at bounding box center [374, 215] width 36 height 16
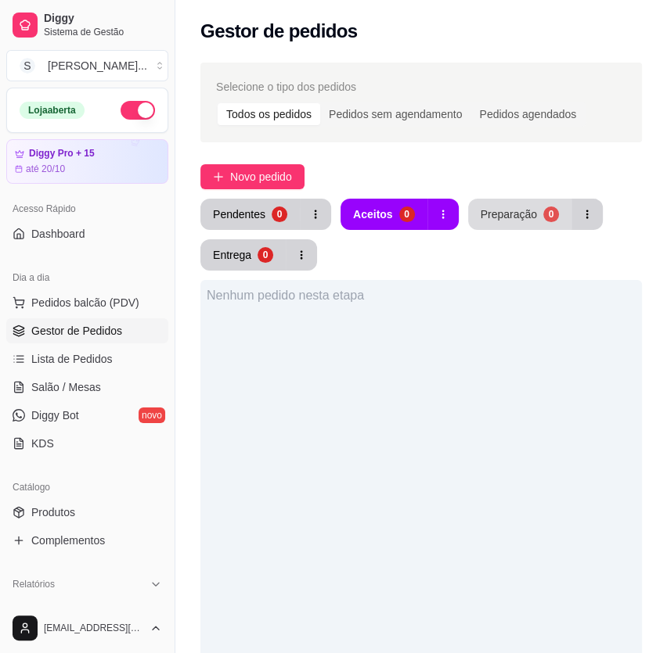
click at [505, 213] on div "Preparação" at bounding box center [508, 215] width 56 height 16
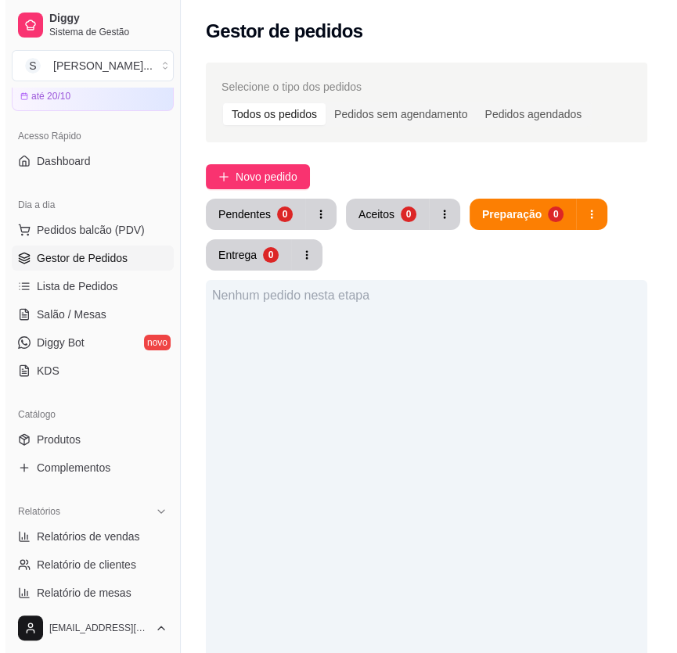
scroll to position [284, 0]
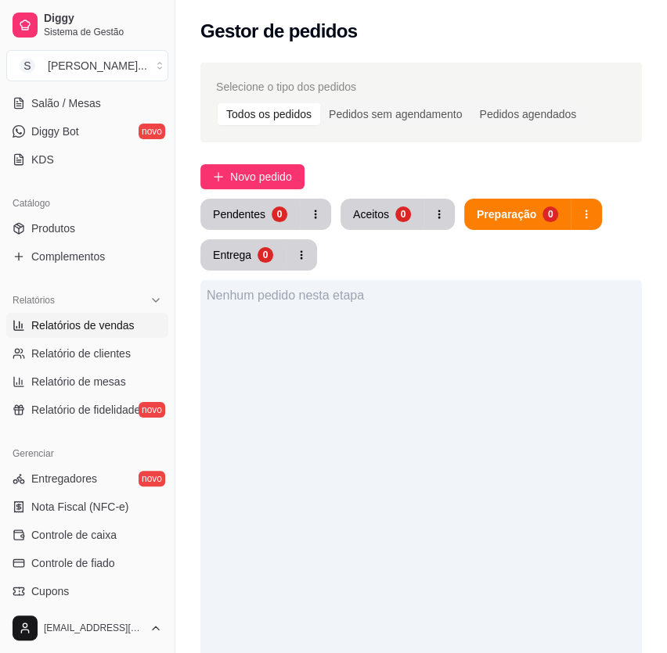
click at [95, 322] on span "Relatórios de vendas" at bounding box center [82, 326] width 103 height 16
select select "ALL"
select select "0"
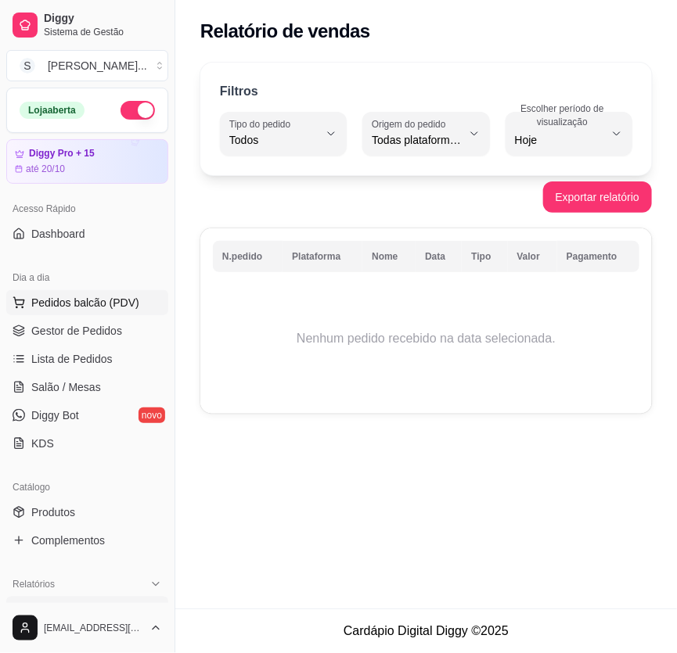
click at [85, 302] on span "Pedidos balcão (PDV)" at bounding box center [85, 303] width 108 height 16
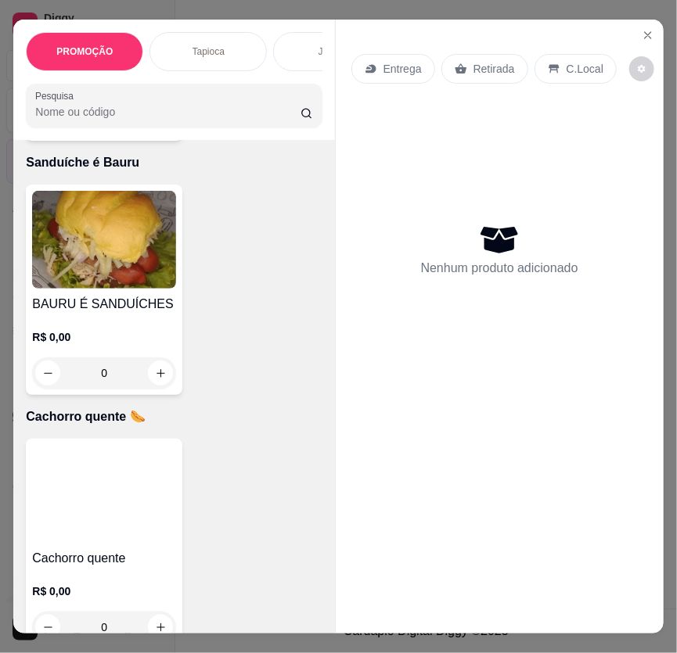
scroll to position [6330, 0]
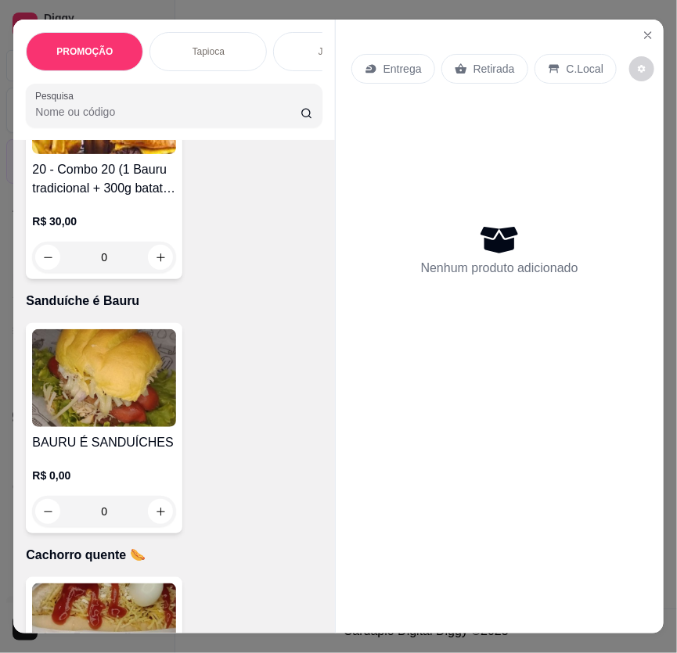
click at [128, 443] on h4 "BAURU É SANDUÍCHES" at bounding box center [104, 442] width 144 height 19
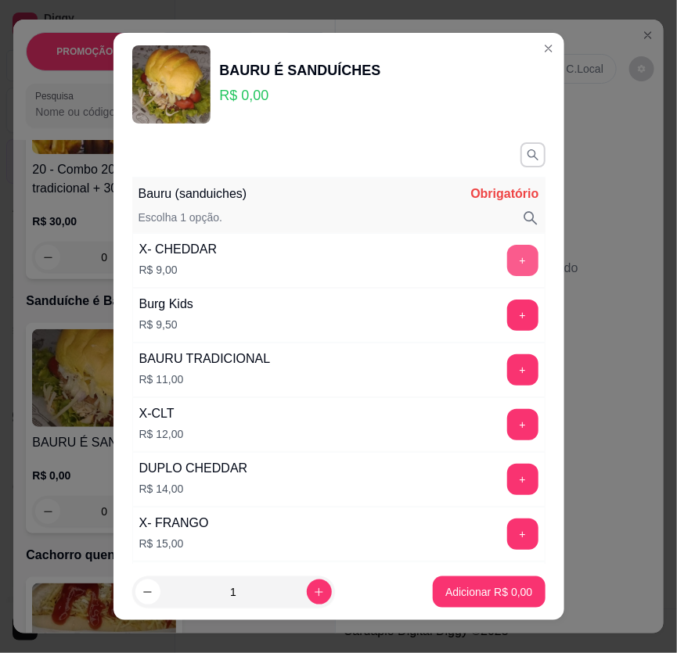
click at [507, 255] on button "+" at bounding box center [522, 260] width 31 height 31
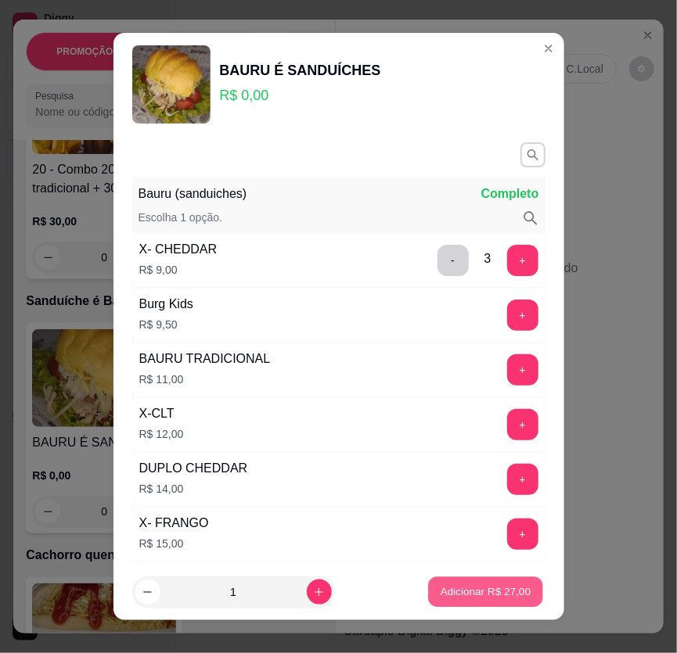
click at [489, 586] on p "Adicionar R$ 27,00" at bounding box center [486, 592] width 91 height 15
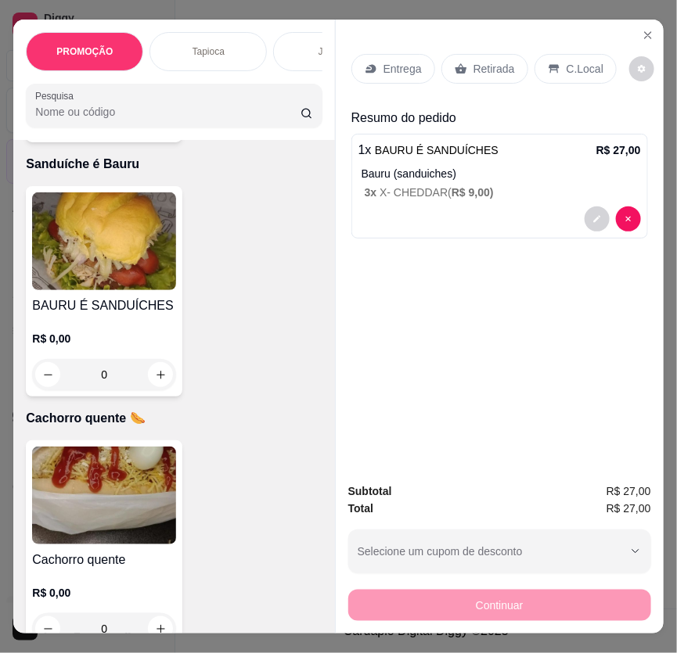
scroll to position [6686, 0]
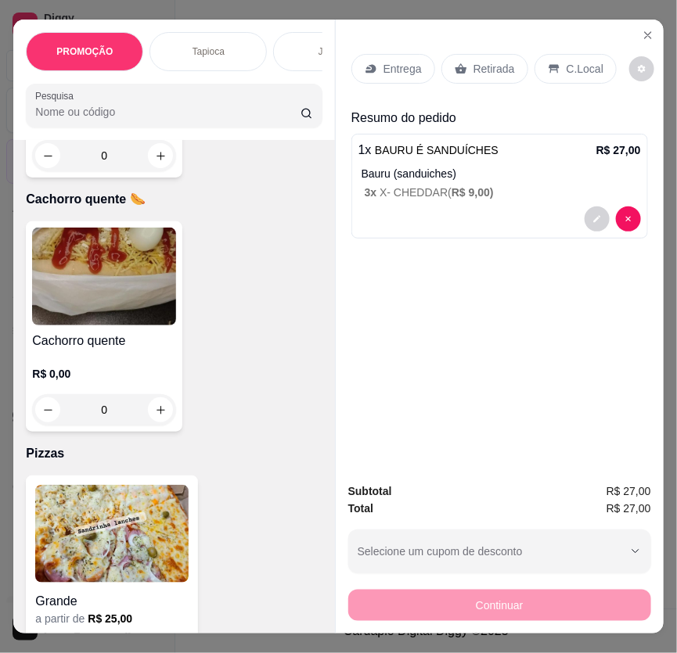
click at [113, 347] on h4 "Cachorro quente" at bounding box center [104, 341] width 144 height 19
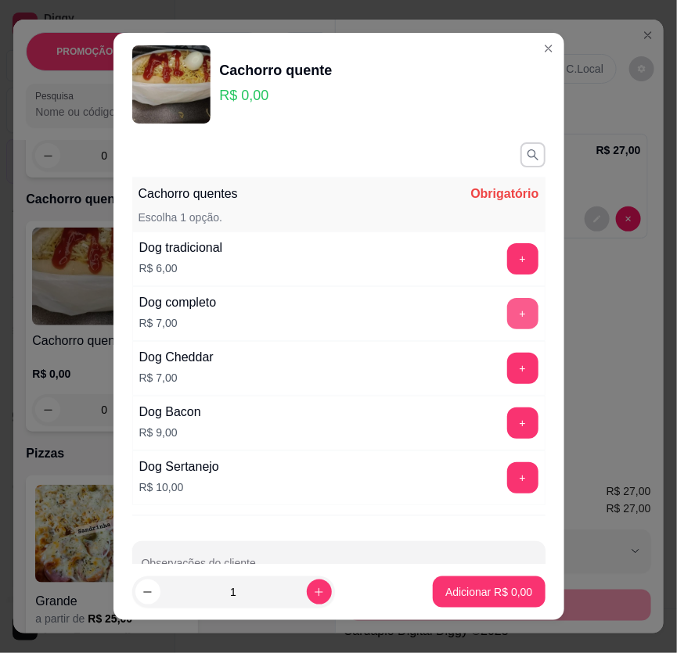
click at [507, 320] on button "+" at bounding box center [522, 313] width 31 height 31
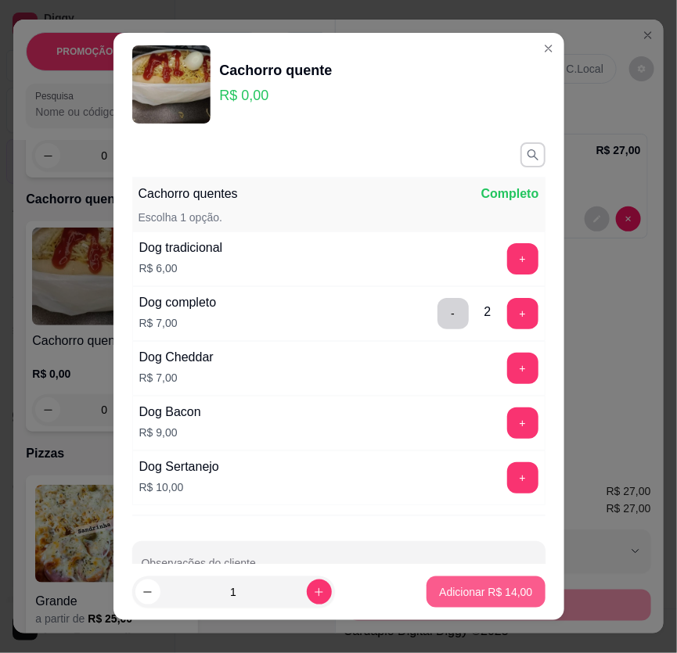
click at [480, 602] on button "Adicionar R$ 14,00" at bounding box center [485, 592] width 118 height 31
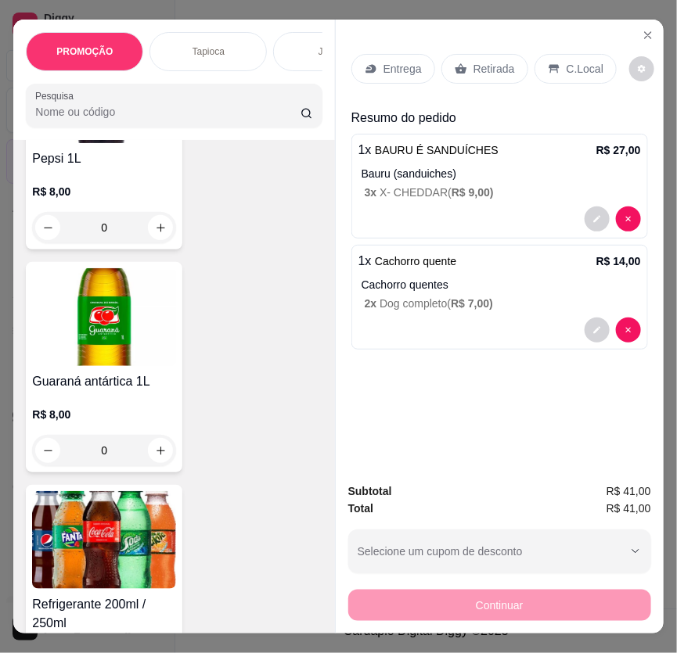
scroll to position [10527, 0]
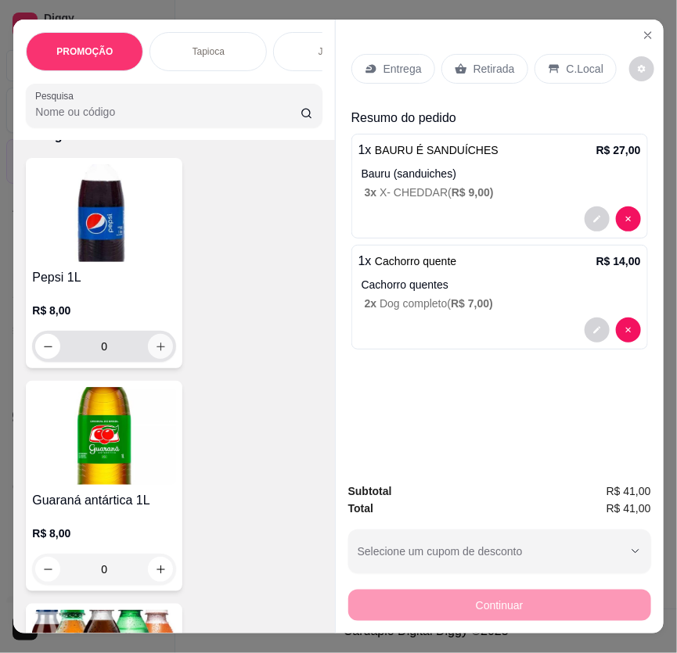
click at [162, 334] on button "increase-product-quantity" at bounding box center [160, 346] width 25 height 25
type input "1"
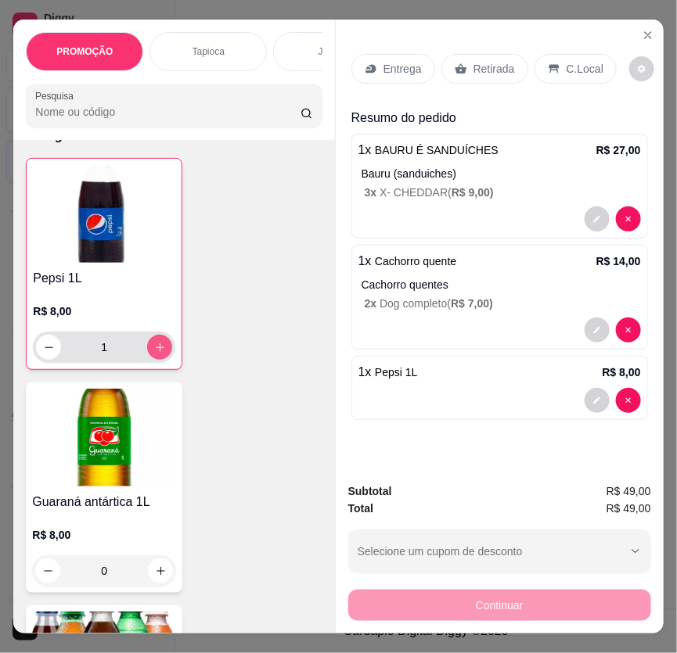
scroll to position [10528, 0]
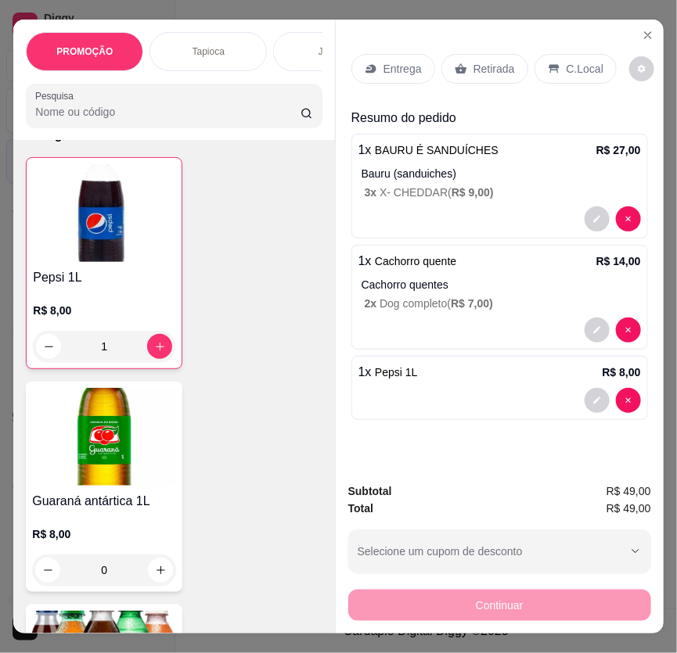
click at [581, 62] on p "C.Local" at bounding box center [585, 69] width 37 height 16
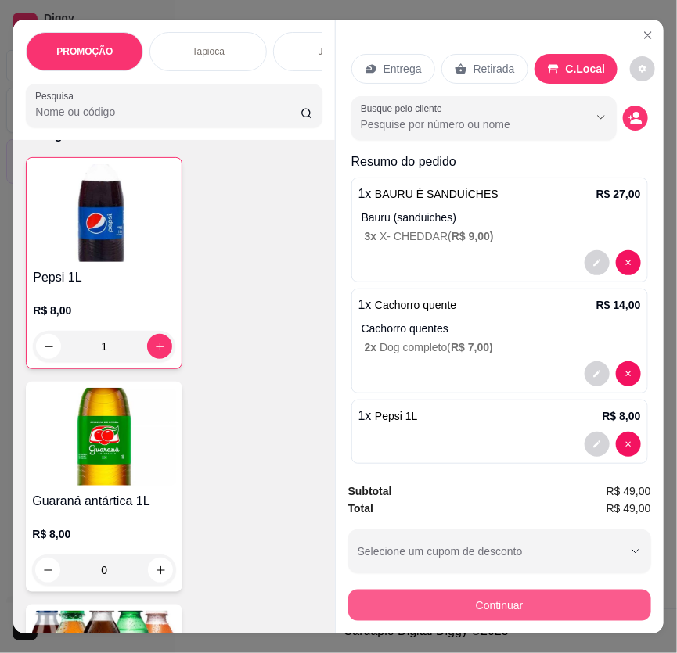
click at [459, 602] on button "Continuar" at bounding box center [499, 605] width 303 height 31
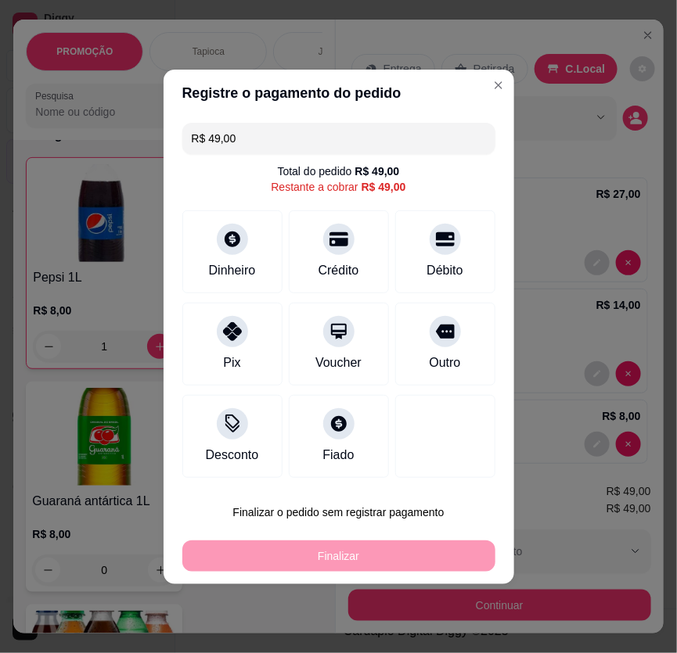
click at [229, 357] on div "Pix" at bounding box center [231, 363] width 17 height 19
type input "R$ 0,00"
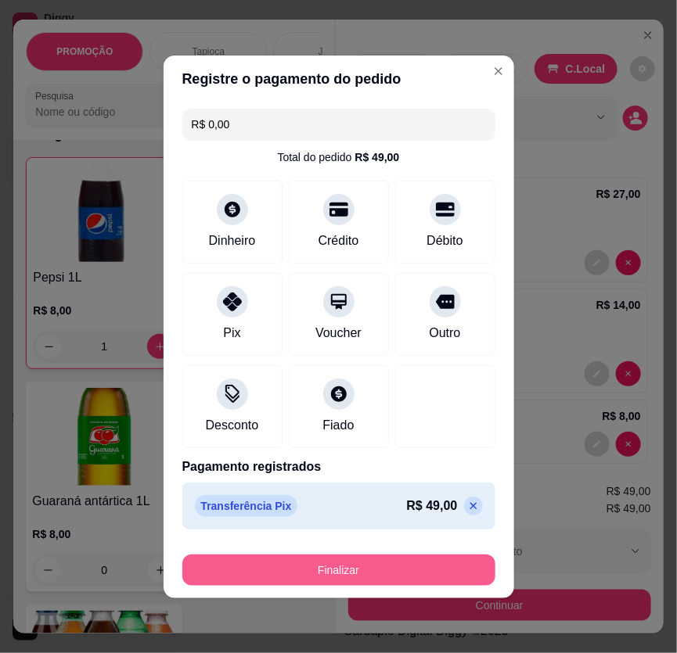
click at [308, 573] on button "Finalizar" at bounding box center [338, 570] width 313 height 31
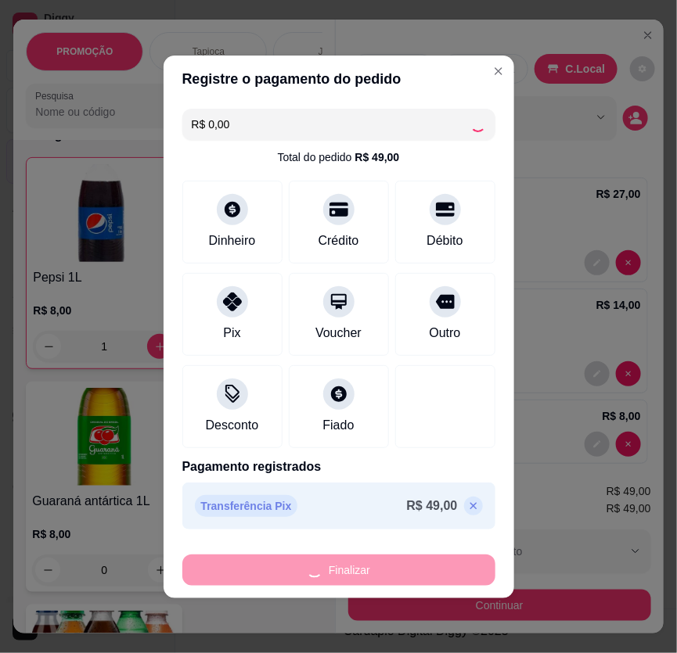
type input "0"
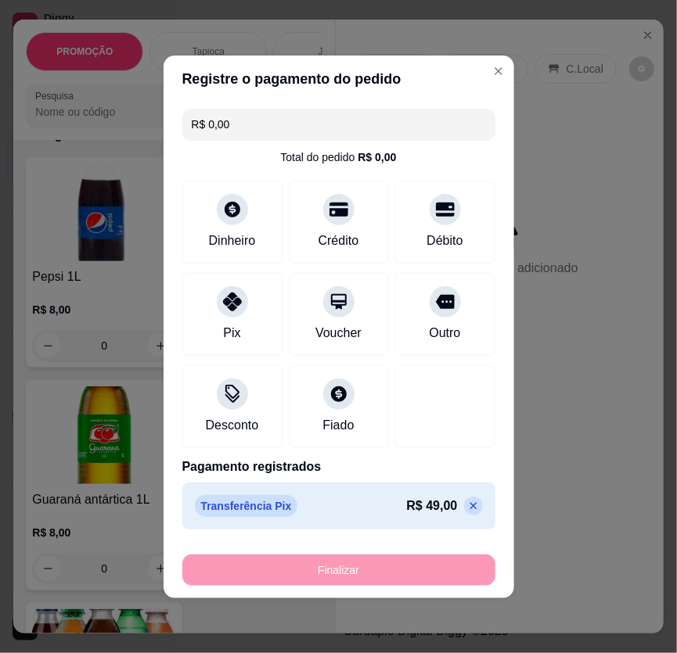
type input "-R$ 49,00"
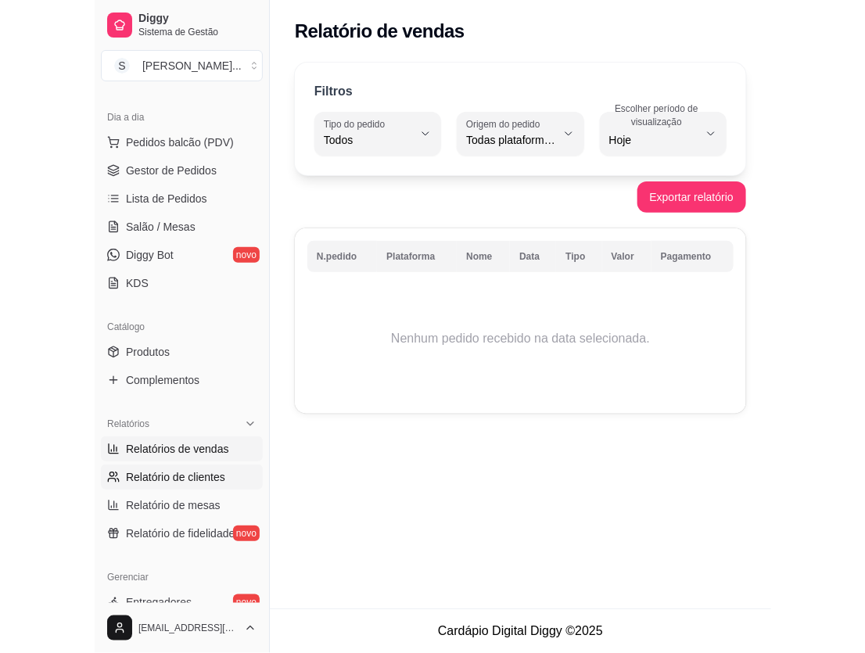
scroll to position [213, 0]
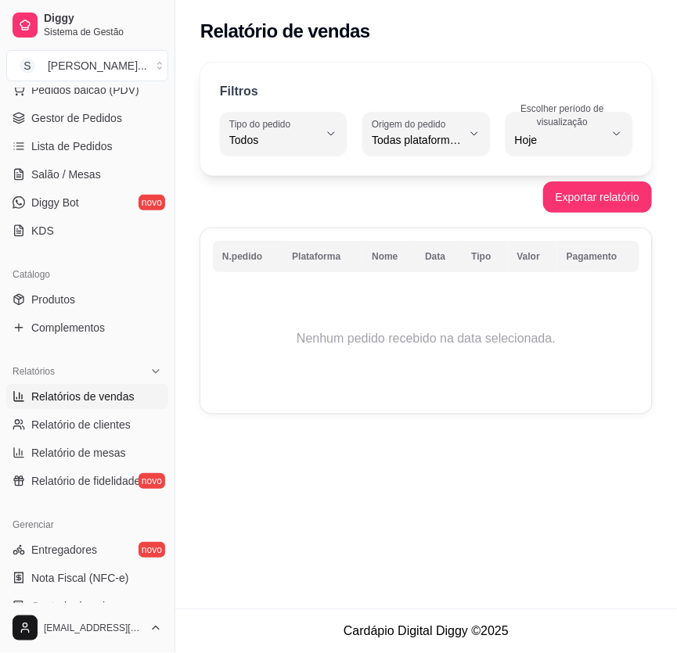
click at [103, 391] on span "Relatórios de vendas" at bounding box center [82, 397] width 103 height 16
click at [540, 145] on span "Hoje" at bounding box center [559, 140] width 89 height 16
click at [568, 210] on span "Ontem" at bounding box center [561, 202] width 83 height 15
type input "1"
select select "1"
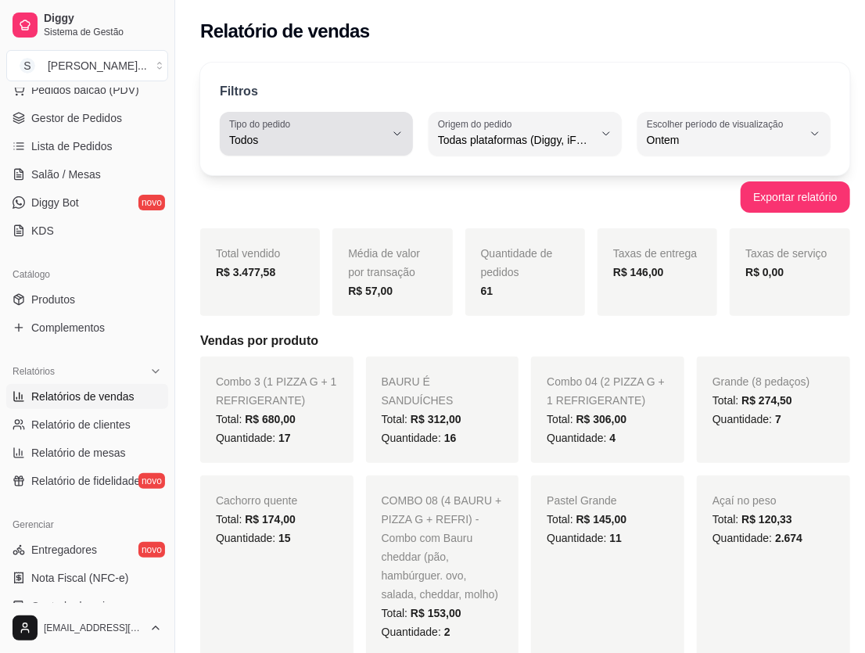
click at [331, 132] on span "Todos" at bounding box center [307, 140] width 156 height 16
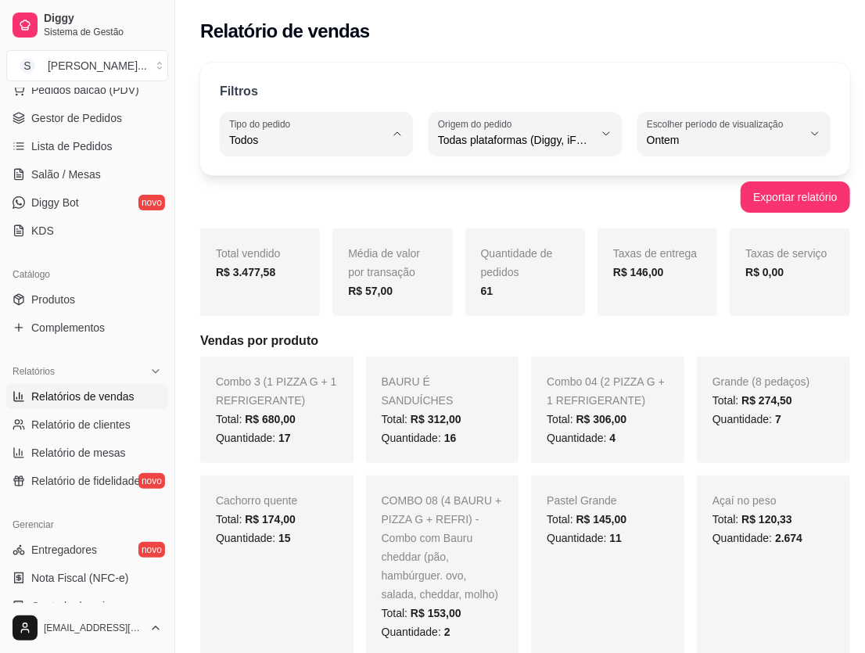
click at [341, 206] on span "Entrega" at bounding box center [307, 202] width 143 height 15
type input "DELIVERY"
select select "DELIVERY"
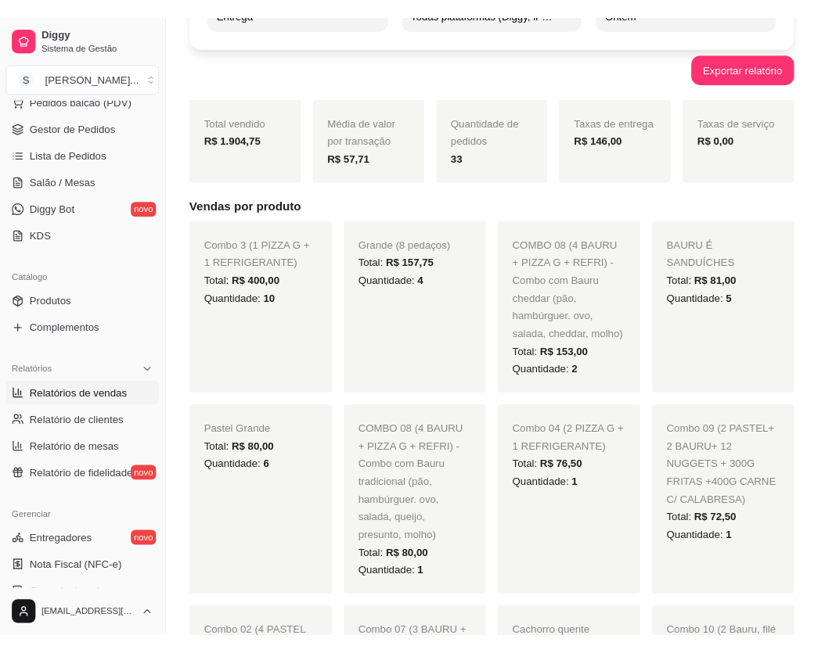
scroll to position [70, 0]
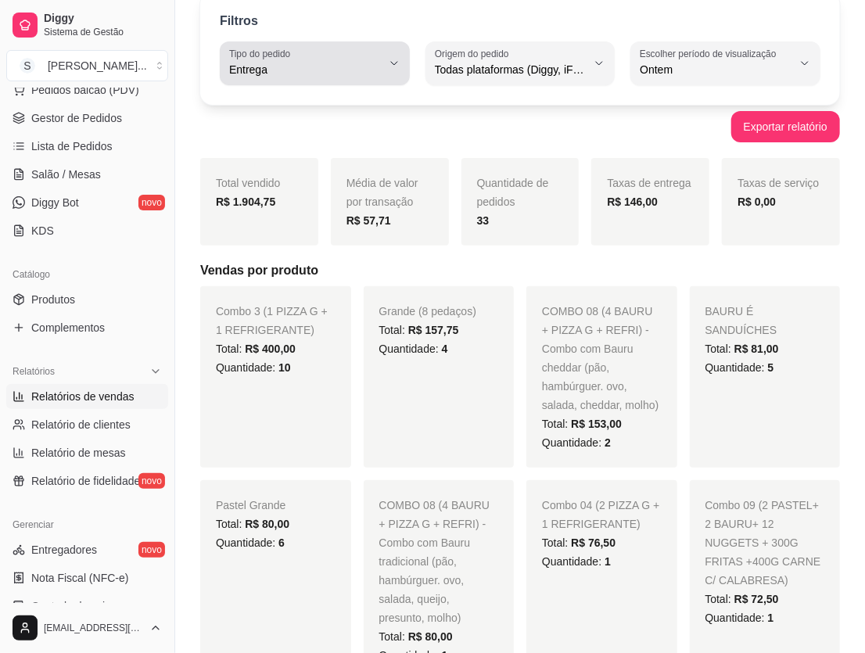
click at [326, 49] on div "Entrega" at bounding box center [305, 63] width 153 height 31
click at [336, 103] on span "Todos" at bounding box center [307, 106] width 143 height 15
type input "ALL"
select select "ALL"
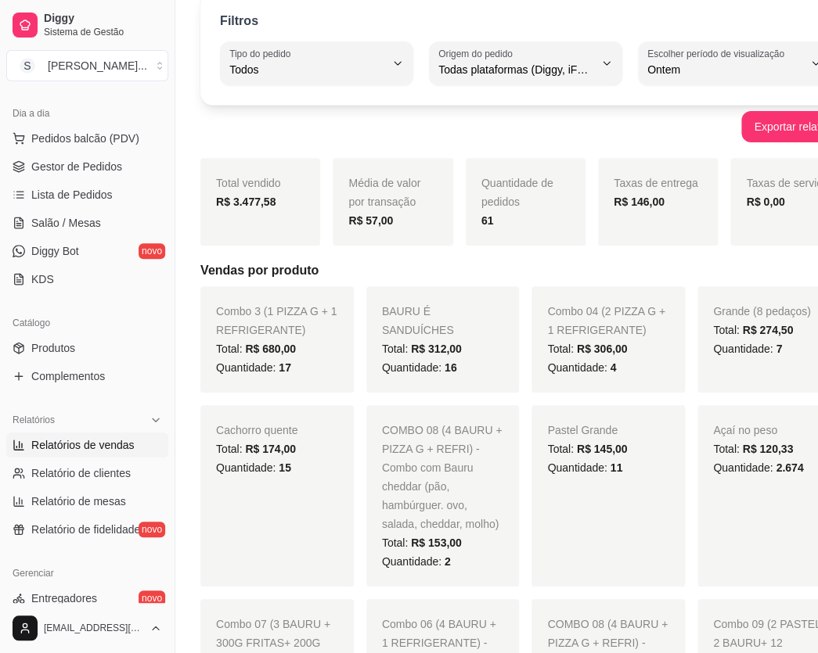
scroll to position [142, 0]
